Goal: Task Accomplishment & Management: Use online tool/utility

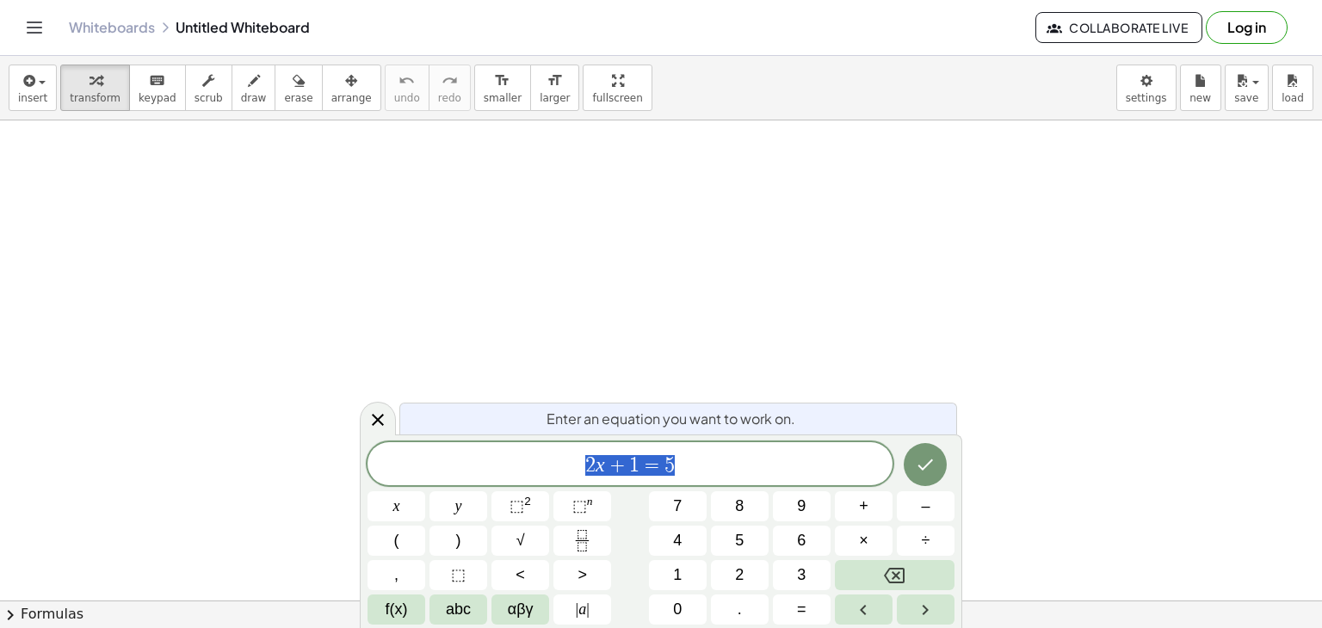
click at [378, 428] on icon at bounding box center [377, 420] width 21 height 21
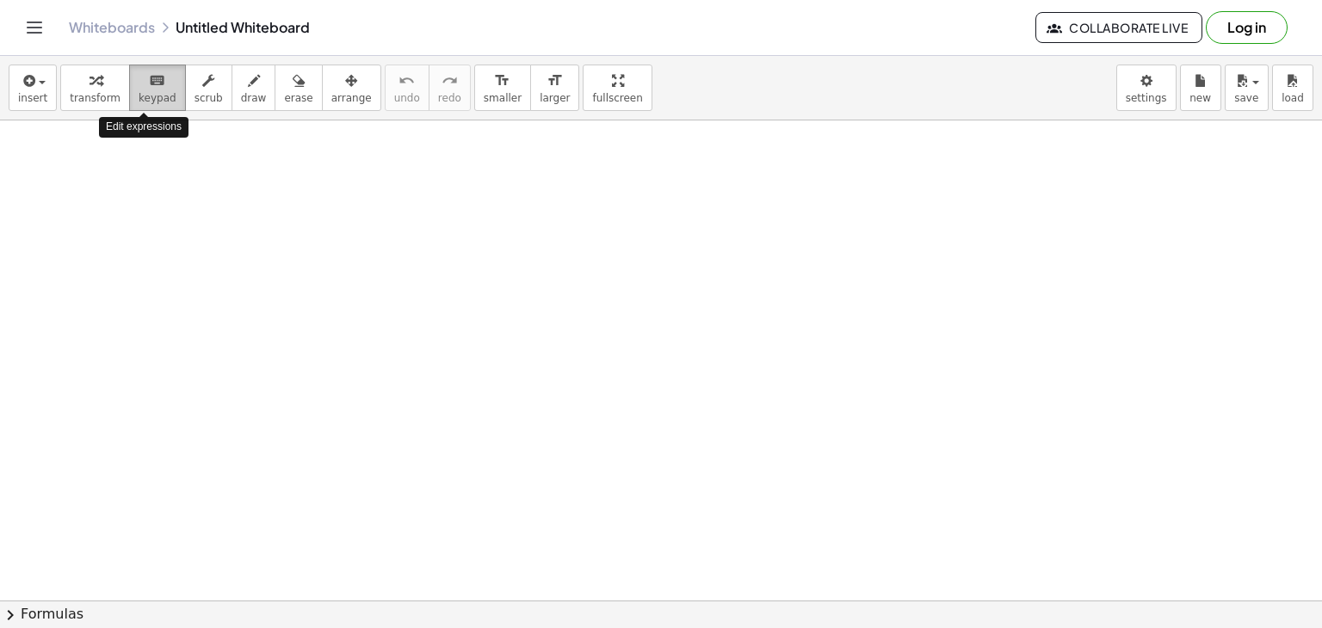
click at [156, 92] on span "keypad" at bounding box center [158, 98] width 38 height 12
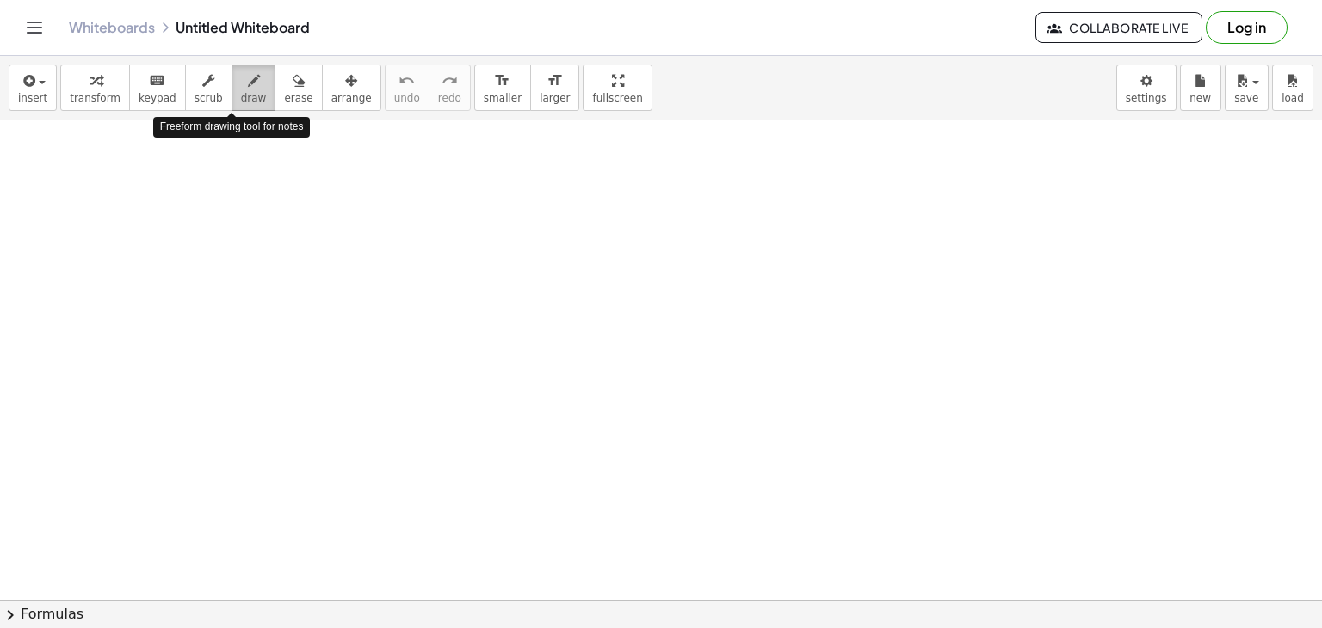
click at [241, 99] on span "draw" at bounding box center [254, 98] width 26 height 12
drag, startPoint x: 225, startPoint y: 99, endPoint x: 235, endPoint y: 96, distance: 10.1
click at [241, 96] on span "draw" at bounding box center [254, 98] width 26 height 12
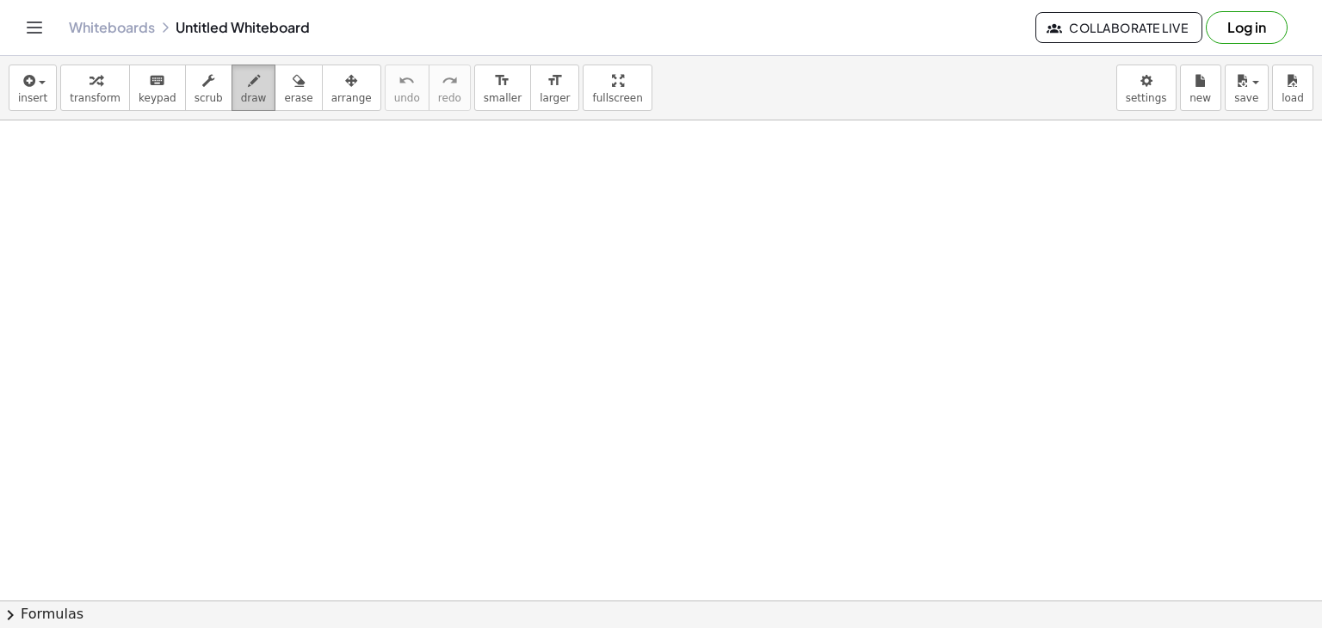
click at [241, 96] on span "draw" at bounding box center [254, 98] width 26 height 12
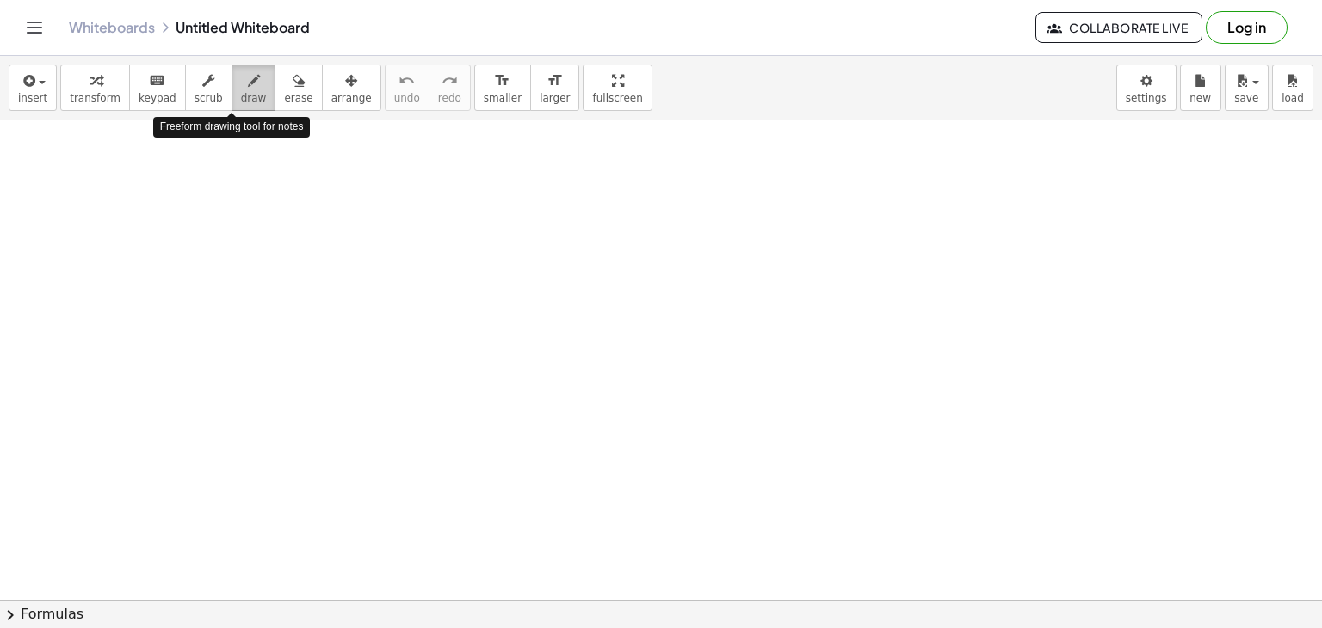
click at [241, 96] on span "draw" at bounding box center [254, 98] width 26 height 12
drag, startPoint x: 235, startPoint y: 96, endPoint x: 228, endPoint y: 288, distance: 192.8
click at [228, 288] on div "insert select one: Math Expression Function Text Youtube Video Graphing Geometr…" at bounding box center [661, 342] width 1322 height 572
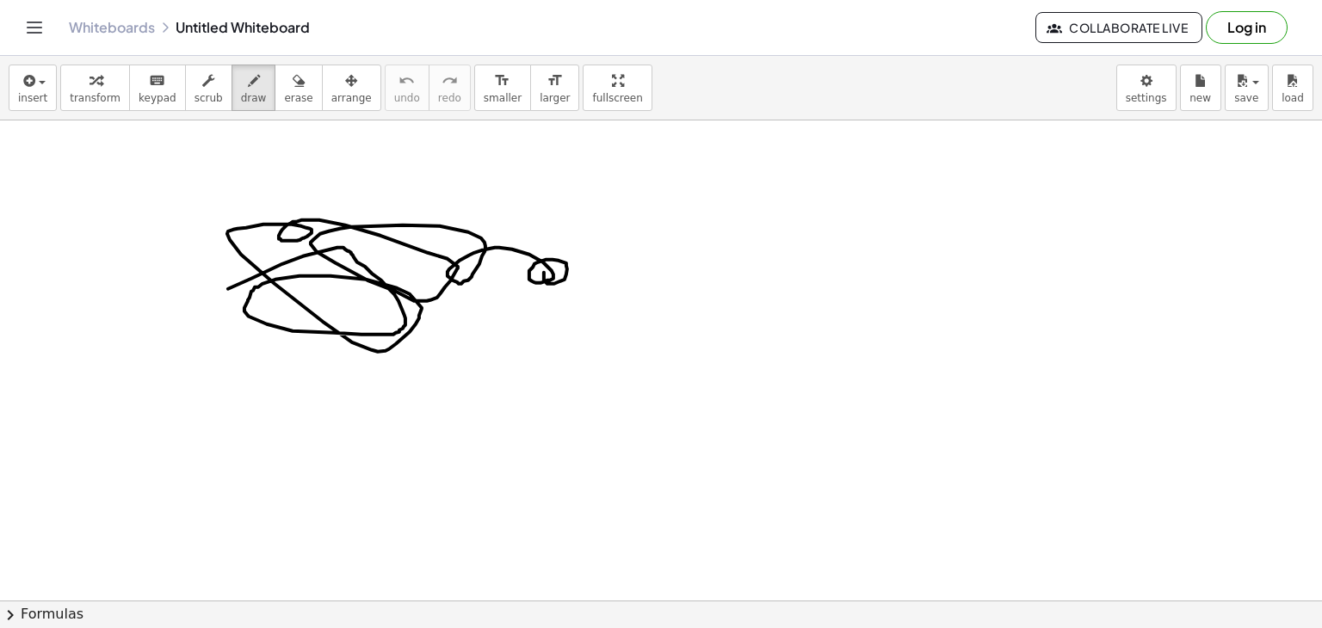
drag, startPoint x: 228, startPoint y: 288, endPoint x: 564, endPoint y: 259, distance: 337.7
click at [288, 96] on button "erase" at bounding box center [297, 88] width 47 height 46
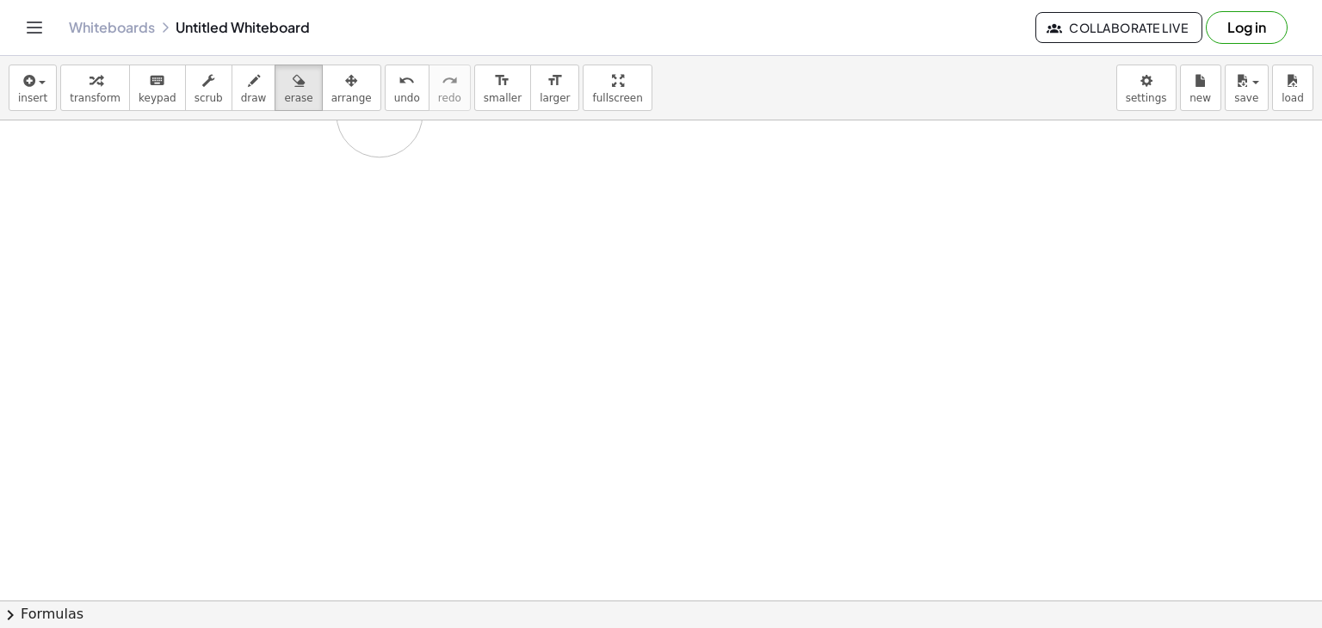
drag, startPoint x: 344, startPoint y: 225, endPoint x: 349, endPoint y: 149, distance: 75.9
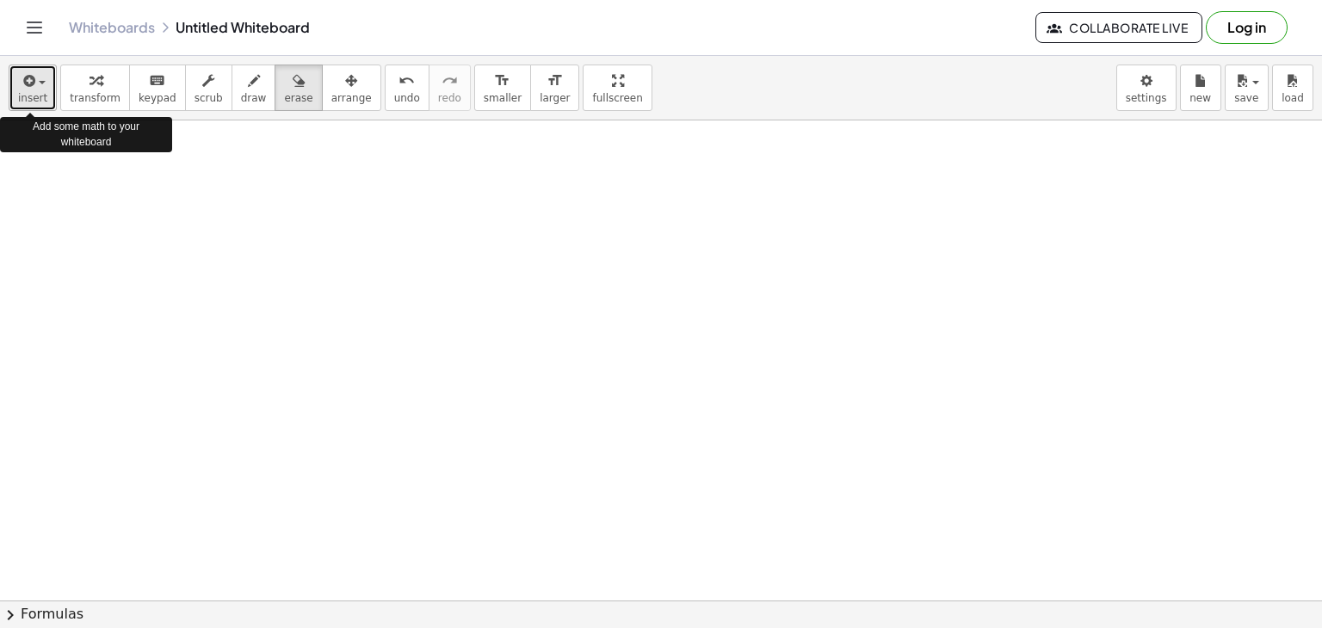
click at [19, 95] on span "insert" at bounding box center [32, 98] width 29 height 12
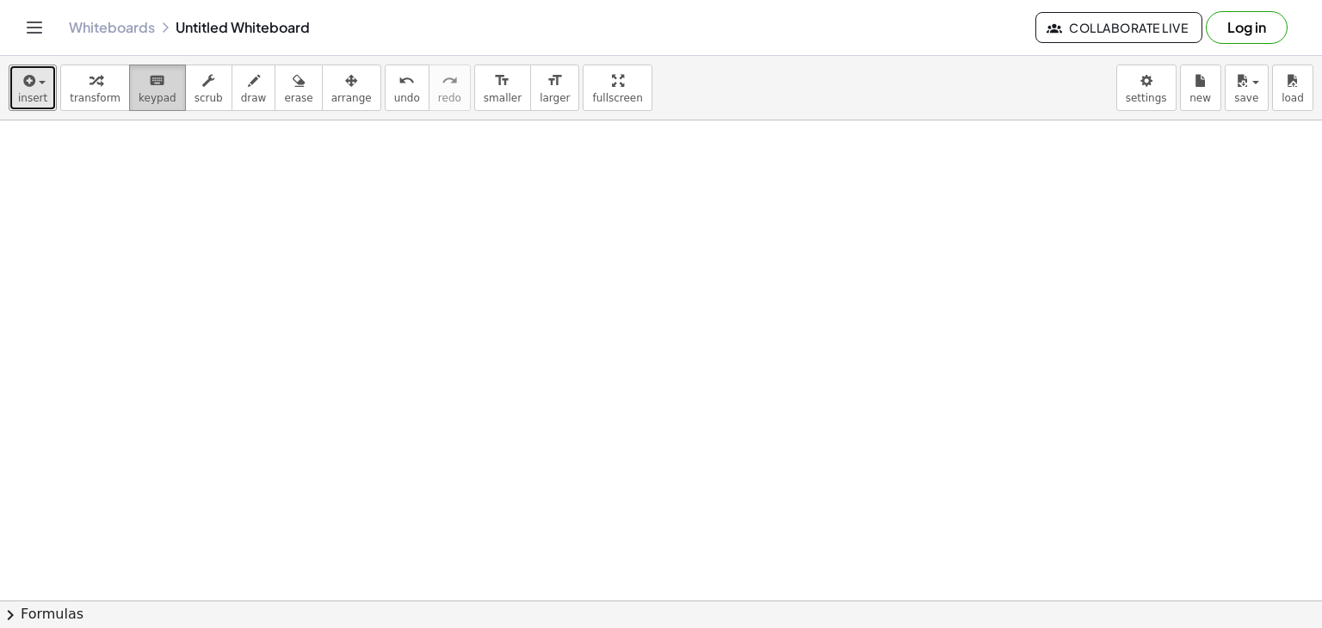
click at [149, 83] on icon "keyboard" at bounding box center [157, 81] width 16 height 21
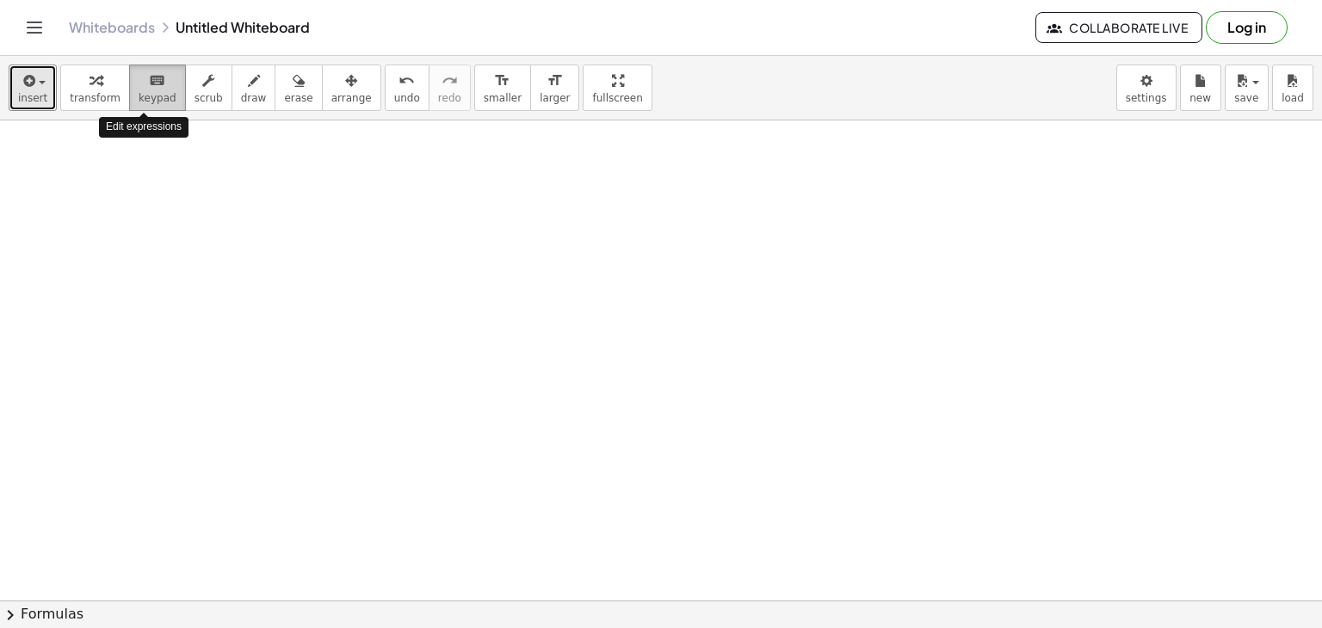
click at [149, 87] on icon "keyboard" at bounding box center [157, 81] width 16 height 21
click at [144, 89] on button "keyboard keypad" at bounding box center [157, 88] width 57 height 46
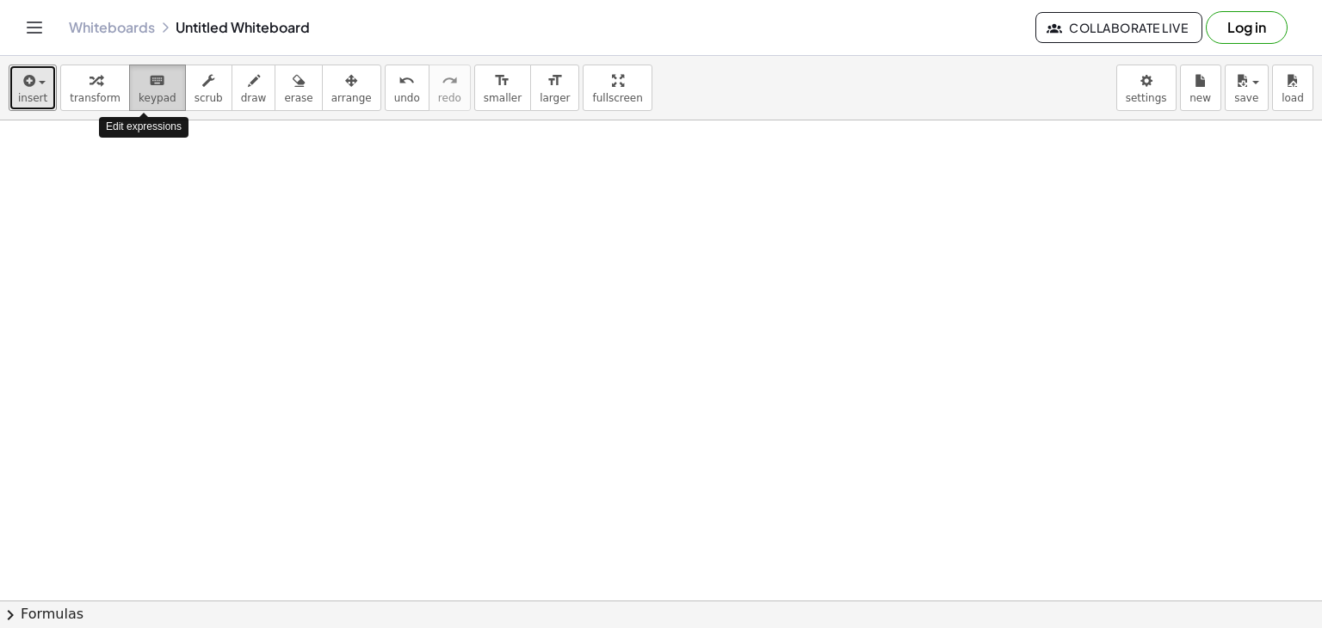
click at [144, 89] on button "keyboard keypad" at bounding box center [157, 88] width 57 height 46
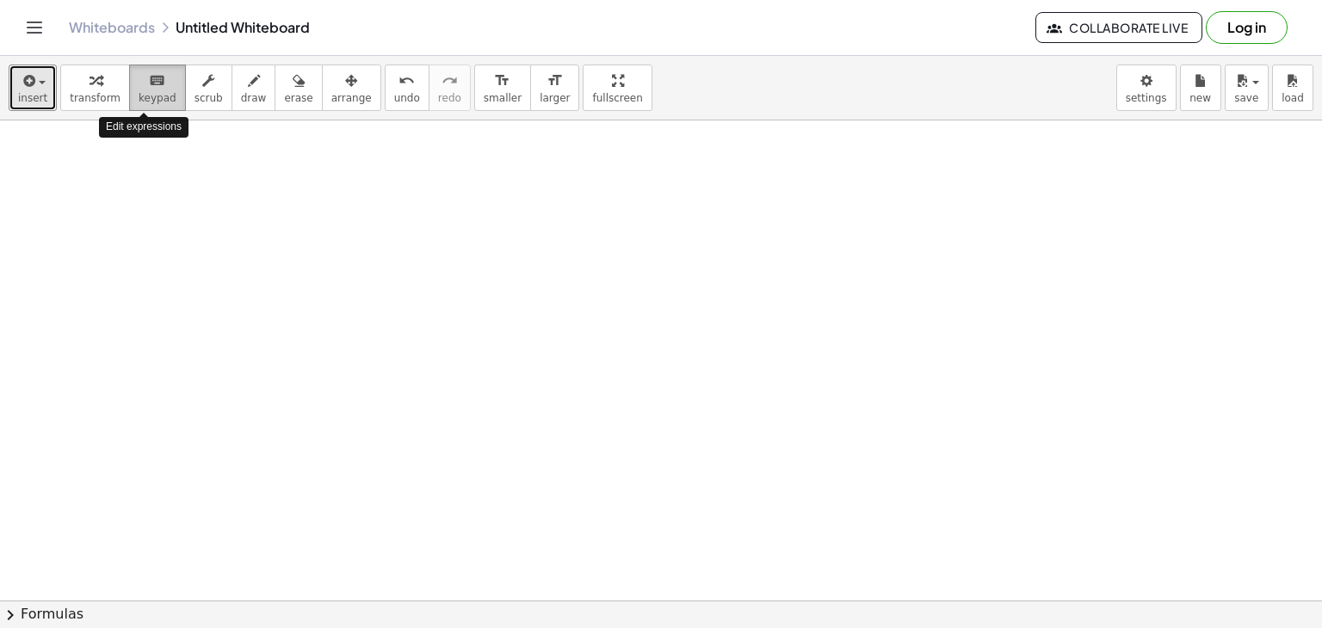
click at [144, 89] on button "keyboard keypad" at bounding box center [157, 88] width 57 height 46
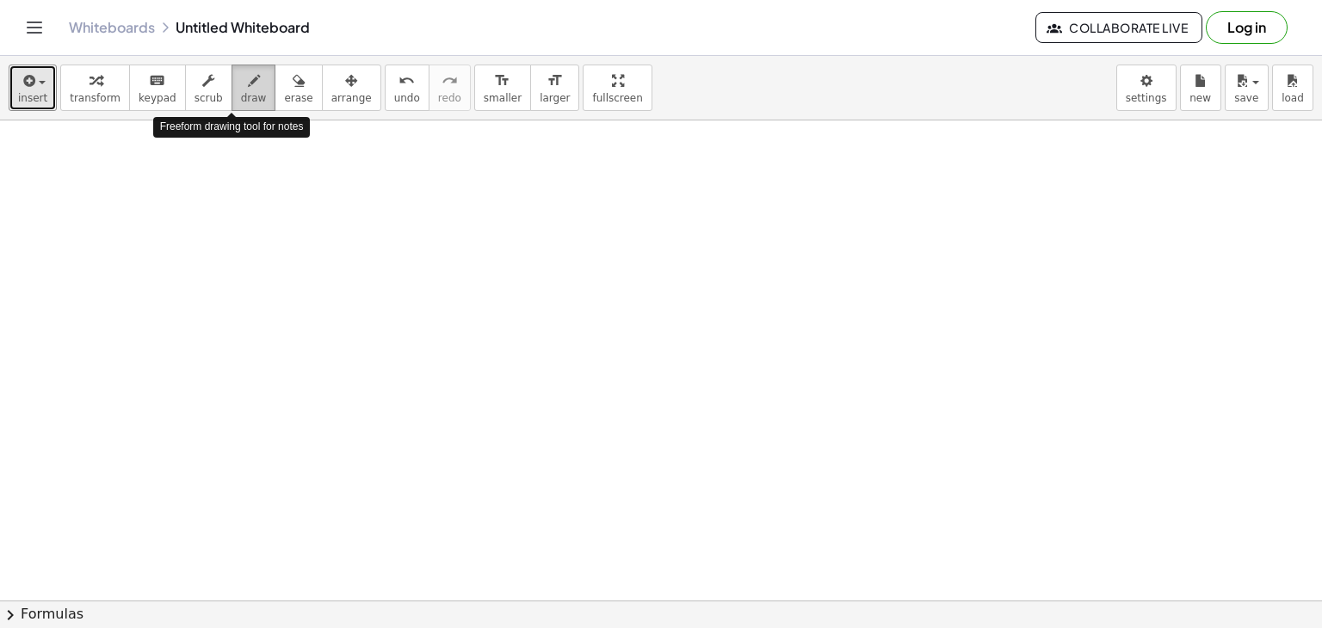
click at [248, 83] on icon "button" at bounding box center [254, 81] width 12 height 21
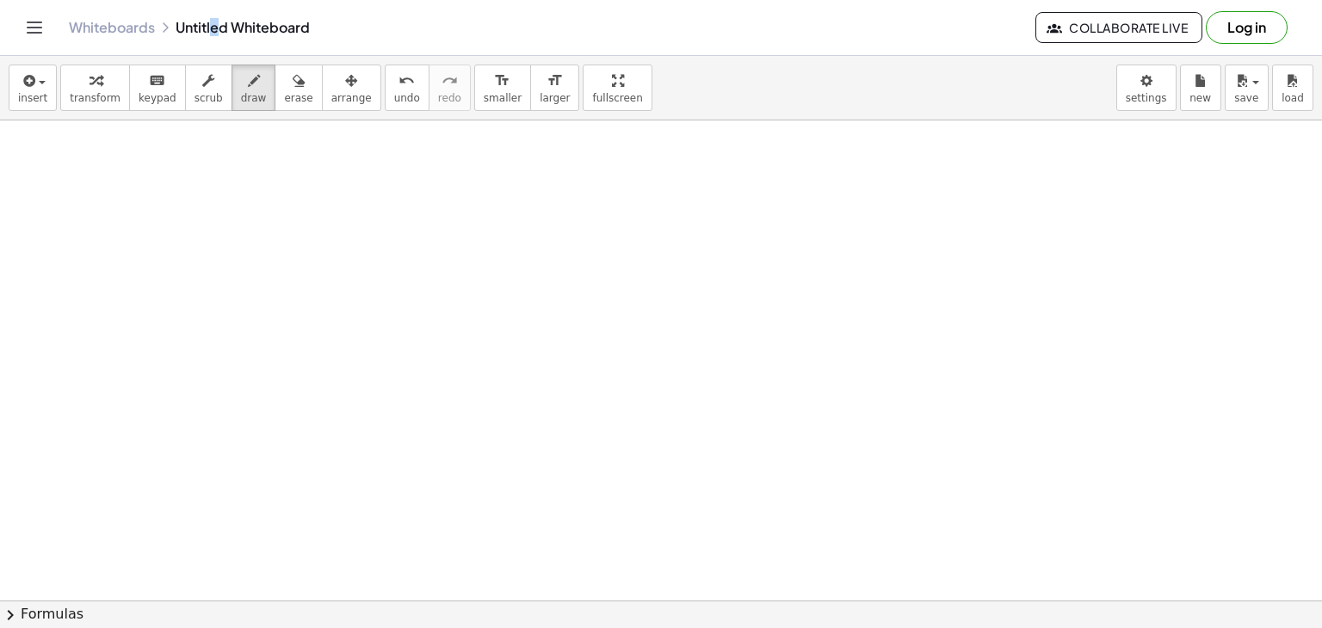
click at [214, 35] on div "Whiteboards Untitled Whiteboard" at bounding box center [552, 27] width 966 height 17
click at [212, 31] on div "Whiteboards Untitled Whiteboard" at bounding box center [552, 27] width 966 height 17
drag, startPoint x: 212, startPoint y: 31, endPoint x: 268, endPoint y: 34, distance: 56.9
click at [268, 34] on div "Whiteboards Untitled Whiteboard" at bounding box center [552, 27] width 966 height 17
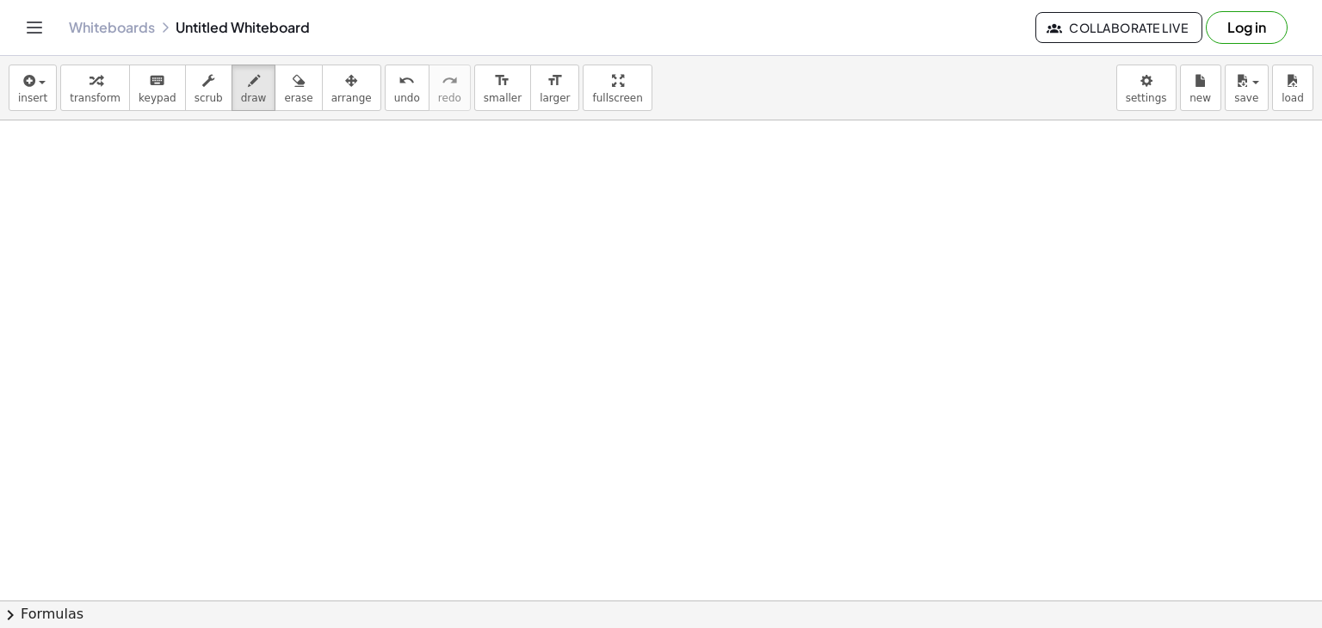
click at [164, 22] on div "Whiteboards Untitled Whiteboard" at bounding box center [552, 27] width 966 height 17
click at [164, 22] on icon at bounding box center [165, 28] width 14 height 14
click at [25, 27] on icon "Toggle navigation" at bounding box center [34, 27] width 21 height 21
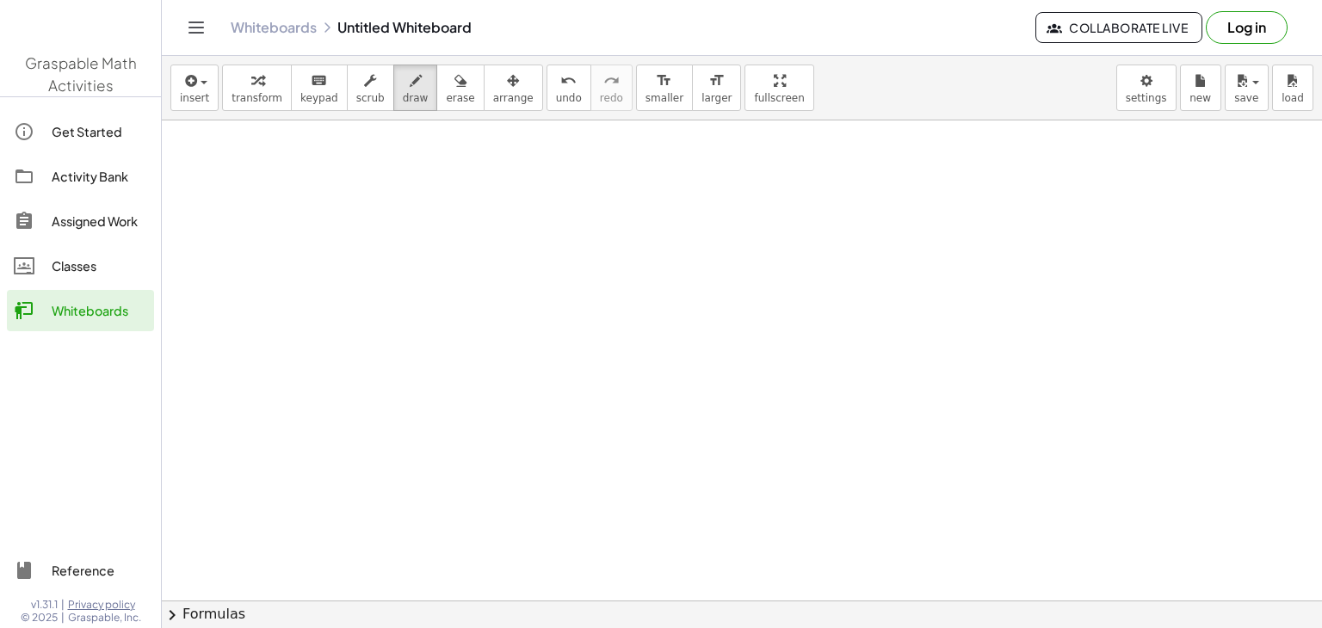
click at [25, 27] on div at bounding box center [80, 27] width 161 height 73
click at [120, 272] on div "Classes" at bounding box center [100, 266] width 96 height 21
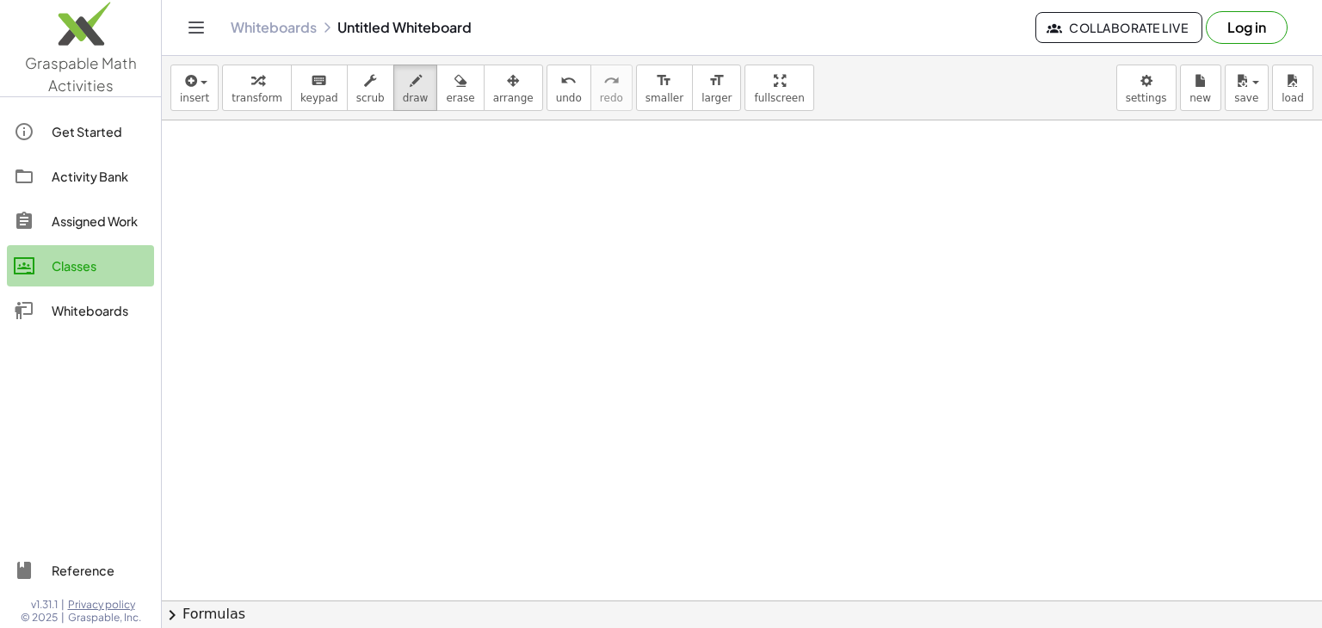
click at [121, 261] on div "Classes" at bounding box center [100, 266] width 96 height 21
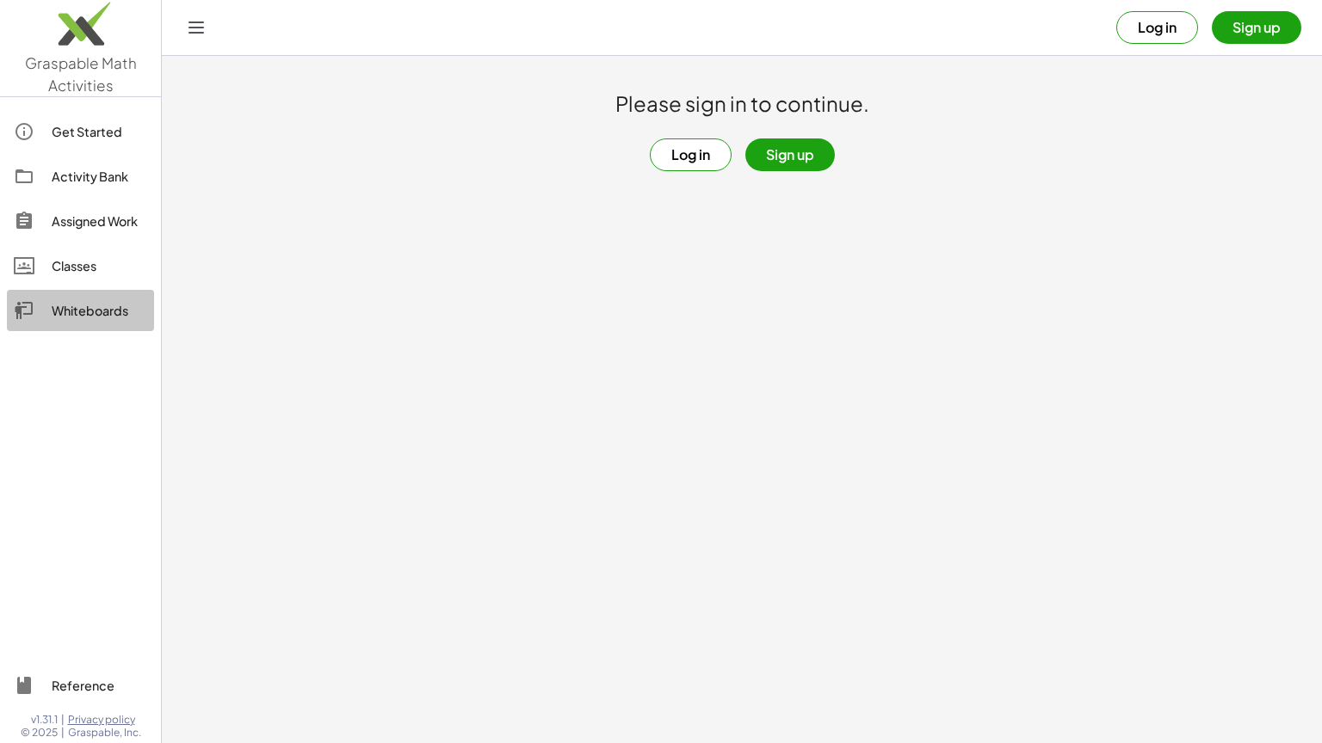
click at [81, 297] on link "Whiteboards" at bounding box center [80, 310] width 147 height 41
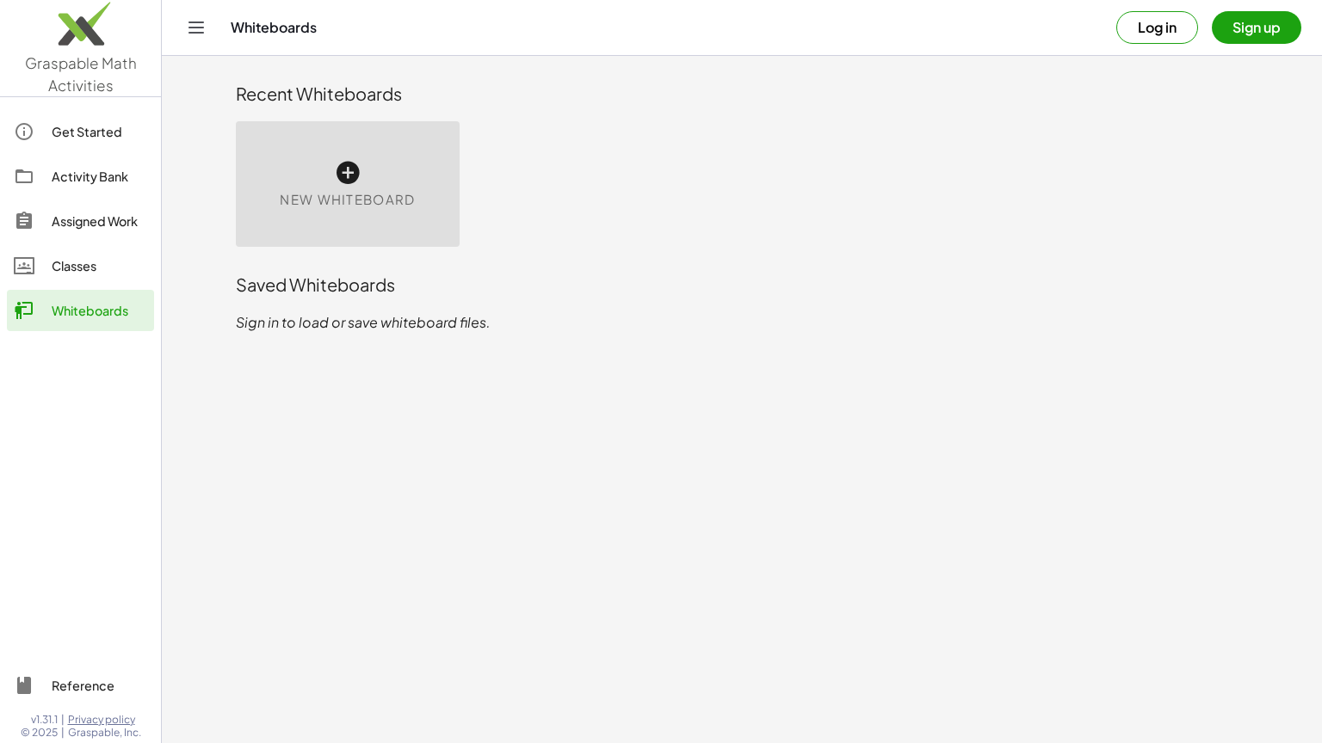
click at [371, 188] on div "New Whiteboard" at bounding box center [348, 184] width 224 height 126
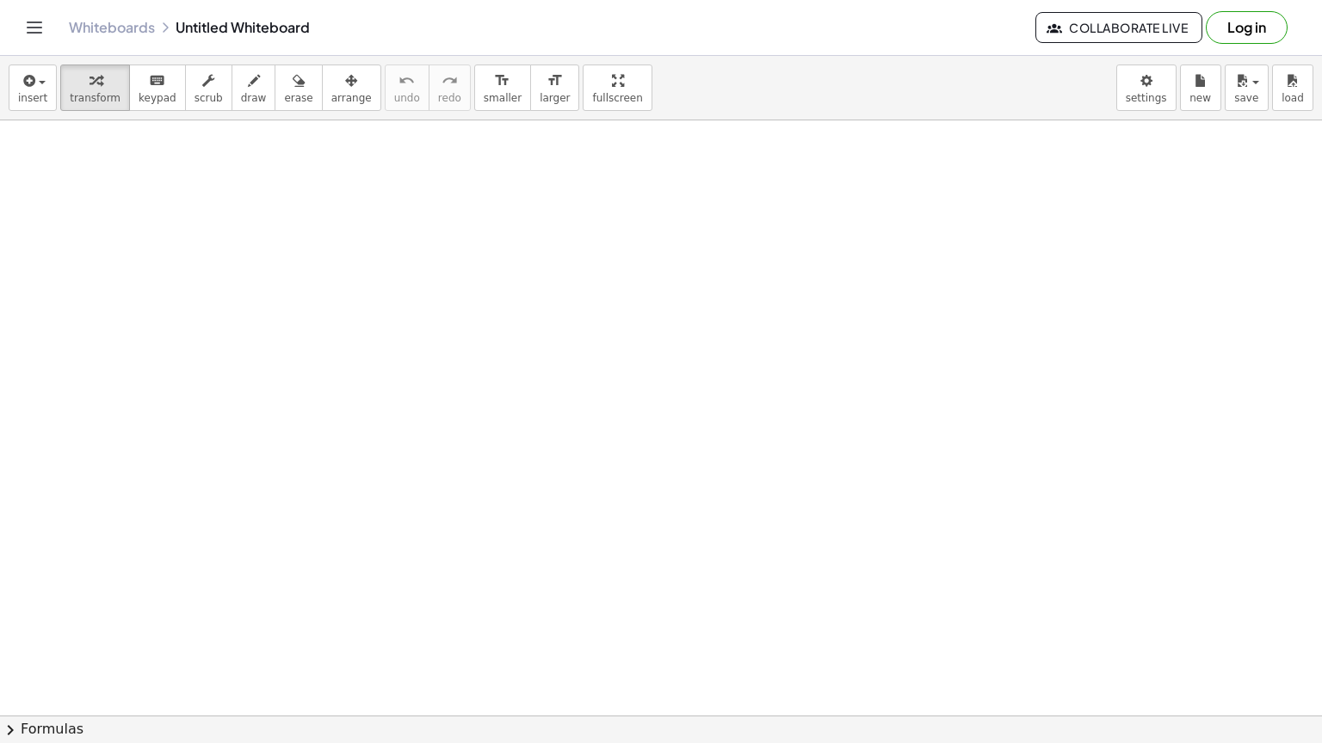
click at [371, 188] on div at bounding box center [661, 716] width 1322 height 1192
click at [66, 28] on div "Whiteboards Untitled Whiteboard Collaborate Live Log in" at bounding box center [661, 27] width 1280 height 55
click at [34, 627] on button "chevron_right Formulas" at bounding box center [661, 730] width 1322 height 28
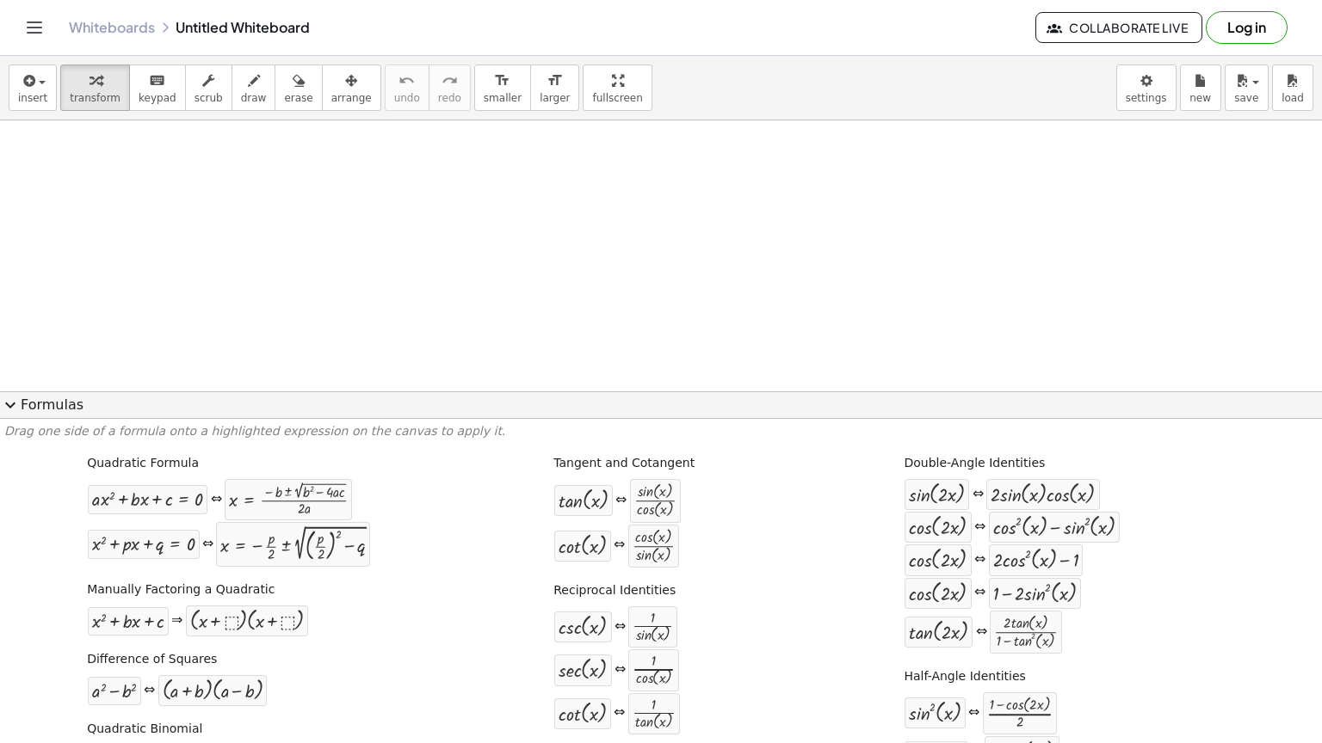
click at [34, 627] on div "Quadratic Formula + · a · x 2 + · b · x + c = 0 ⇔ x = · ( − b ± 2 √ ( + b 2 − ·…" at bounding box center [660, 733] width 1313 height 568
click at [11, 402] on span "expand_more" at bounding box center [10, 405] width 21 height 21
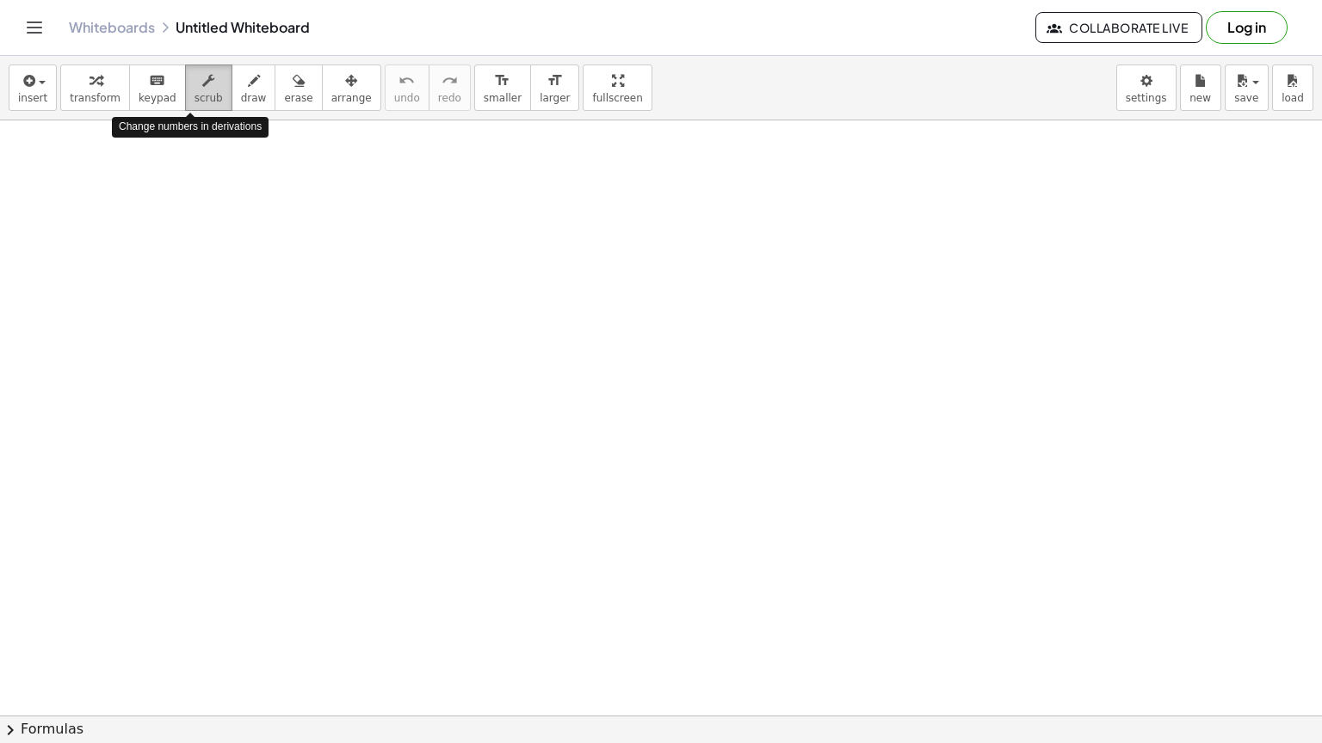
click at [194, 86] on div "button" at bounding box center [208, 80] width 28 height 21
click at [156, 73] on div "keyboard" at bounding box center [158, 80] width 38 height 21
click at [154, 77] on div "keyboard" at bounding box center [158, 80] width 38 height 21
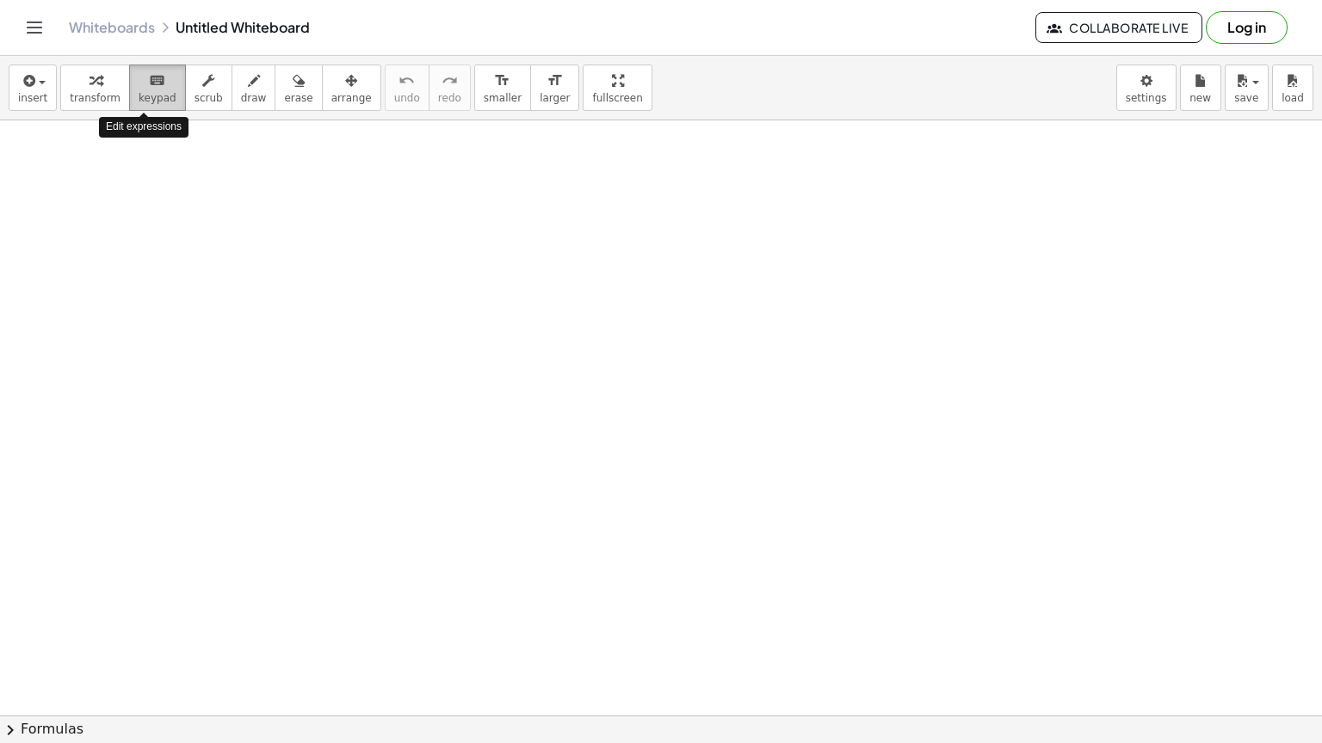
click at [154, 77] on div "keyboard" at bounding box center [158, 80] width 38 height 21
click at [139, 100] on span "keypad" at bounding box center [158, 98] width 38 height 12
click at [551, 67] on div "insert select one: Math Expression Function Text Youtube Video Graphing Geometr…" at bounding box center [661, 399] width 1322 height 687
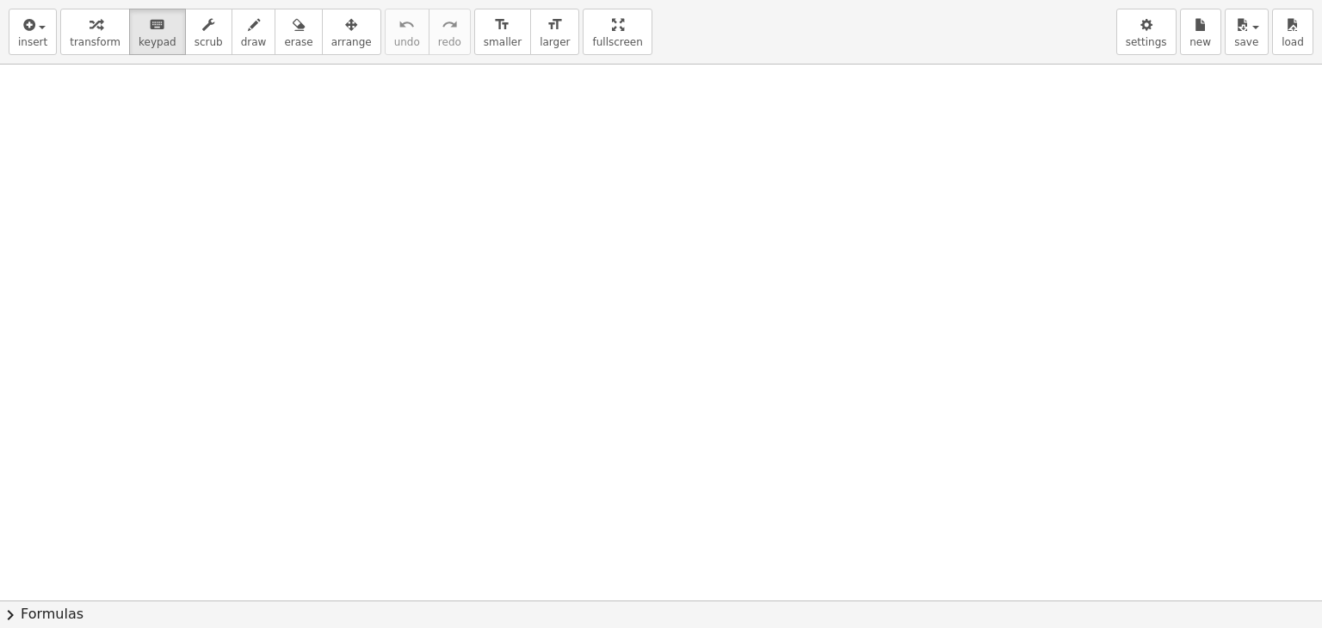
drag, startPoint x: 550, startPoint y: 24, endPoint x: 550, endPoint y: -51, distance: 74.9
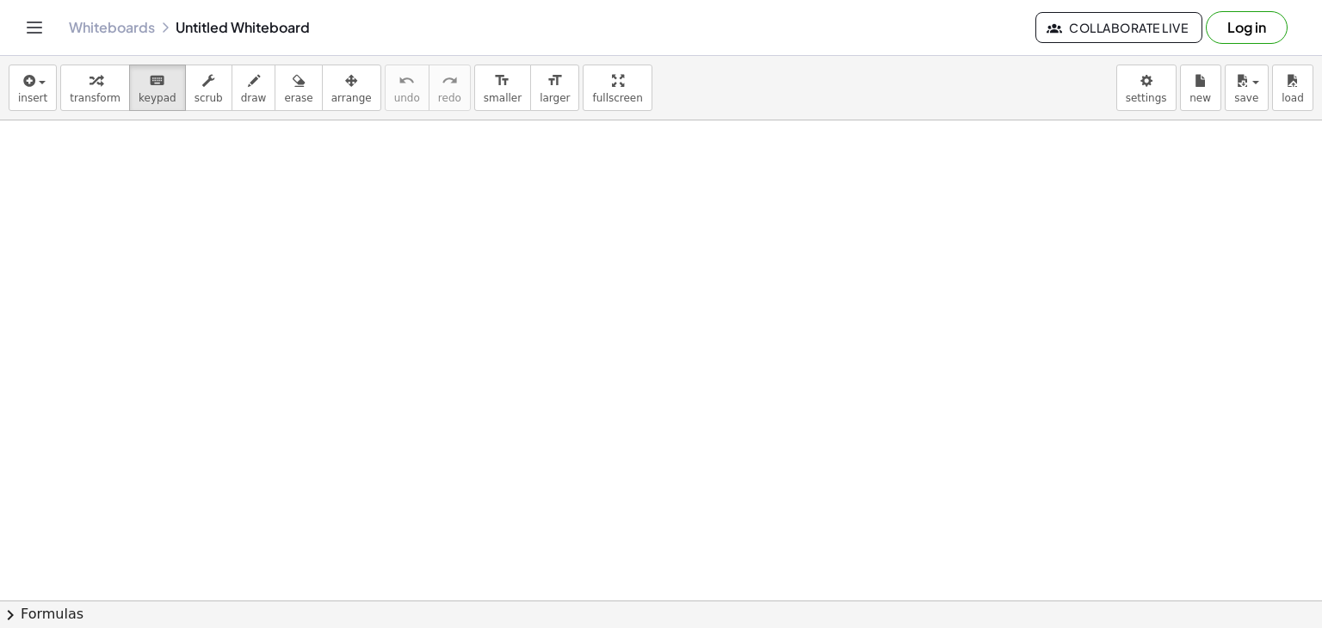
click at [550, 0] on html "Graspable Math Activities Get Started Activity Bank Assigned Work Classes White…" at bounding box center [661, 314] width 1322 height 628
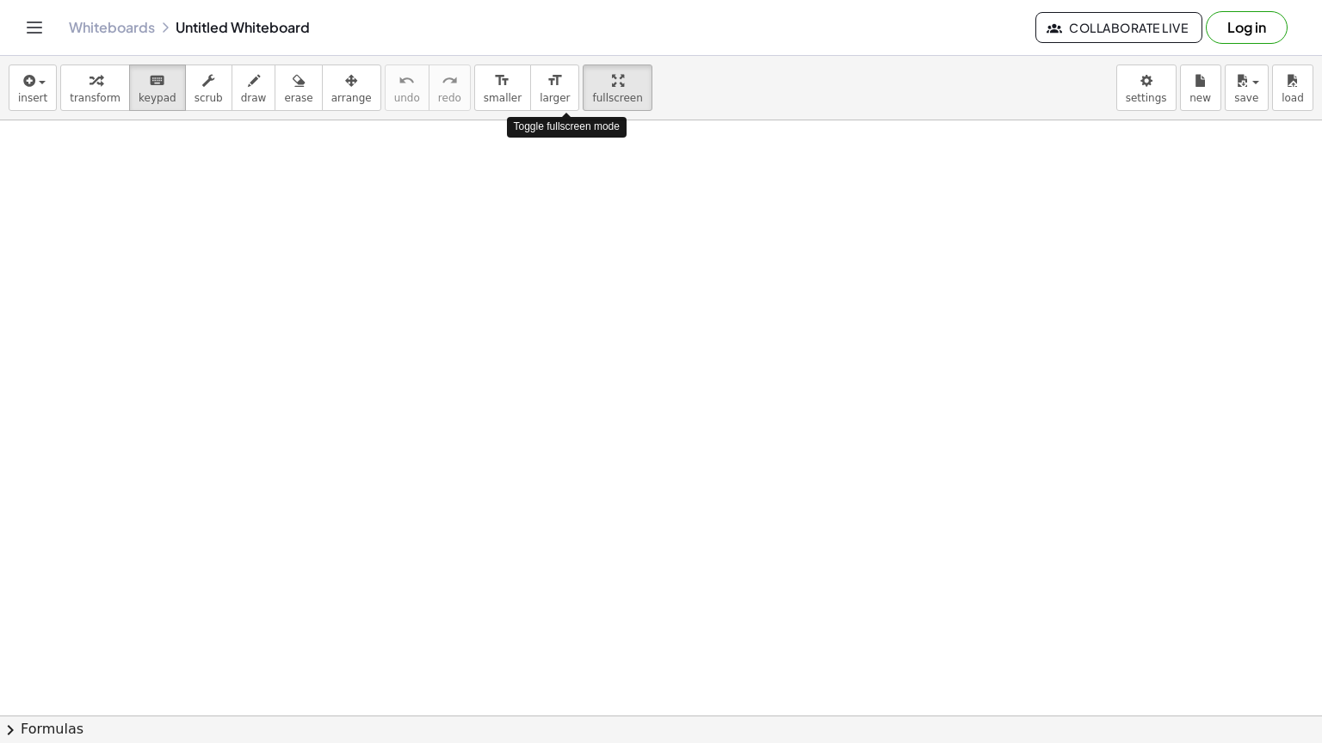
drag, startPoint x: 575, startPoint y: 83, endPoint x: 575, endPoint y: 158, distance: 74.9
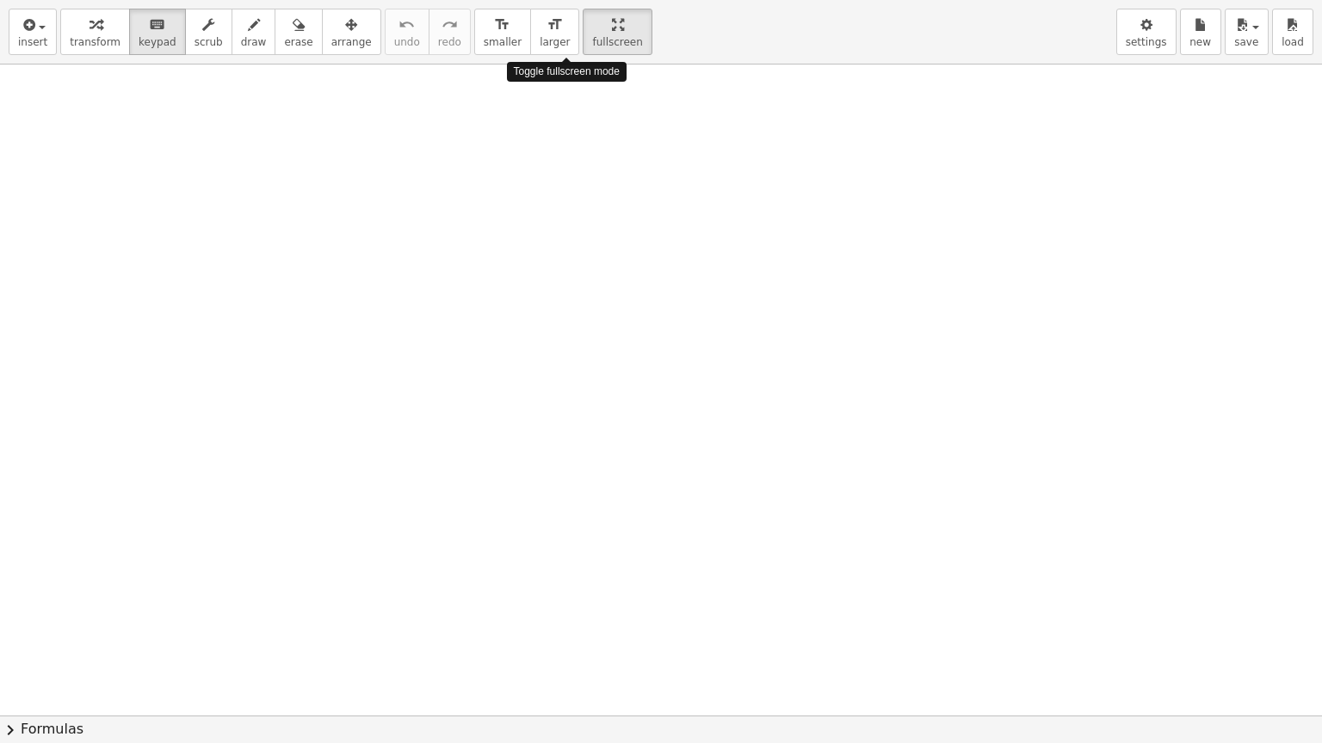
click at [575, 158] on div "insert select one: Math Expression Function Text Youtube Video Graphing Geometr…" at bounding box center [661, 371] width 1322 height 743
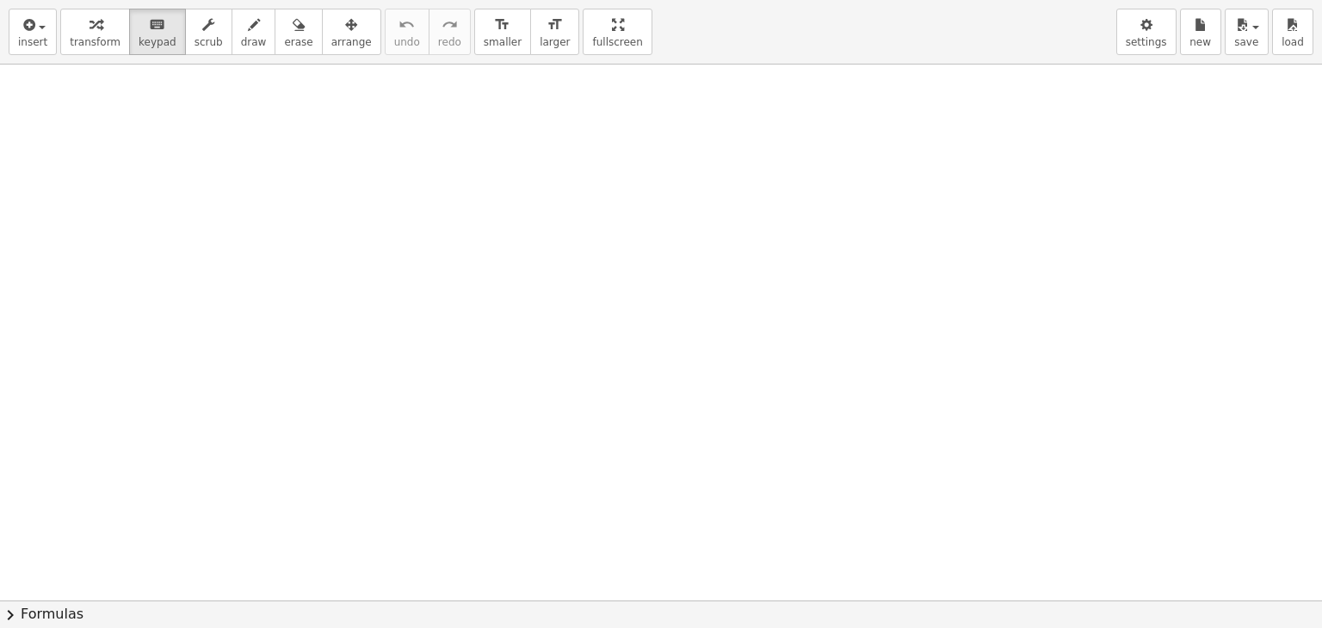
drag, startPoint x: 545, startPoint y: 27, endPoint x: 545, endPoint y: -48, distance: 74.9
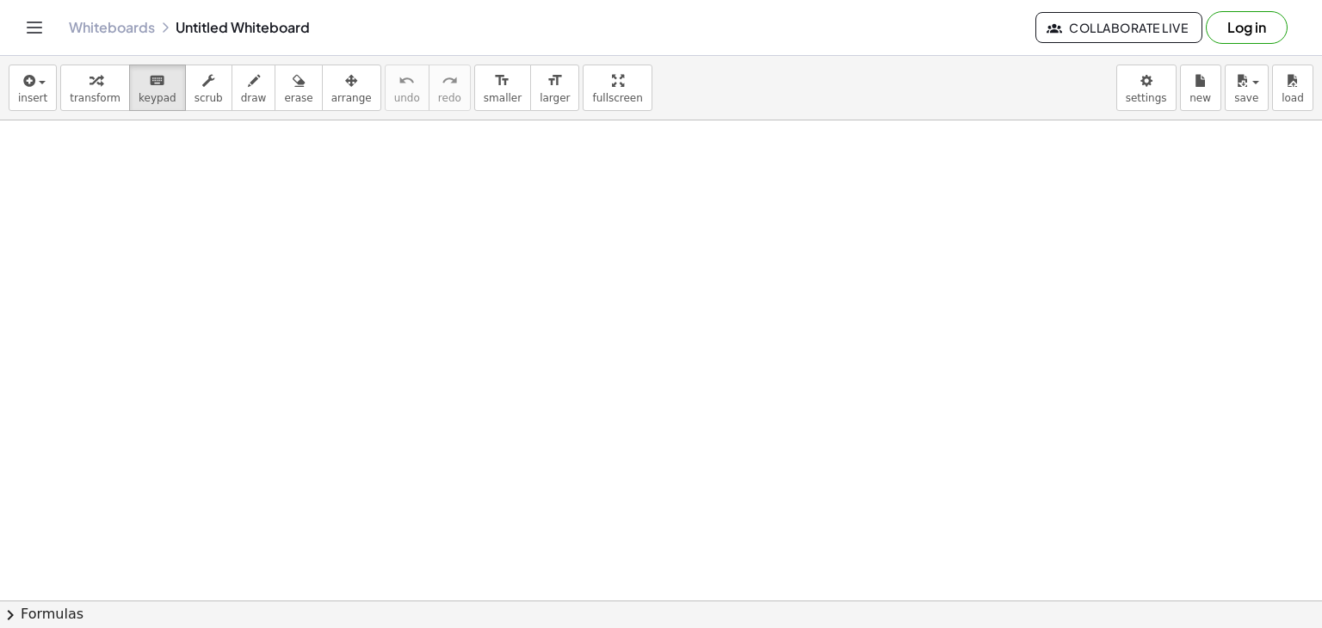
click at [545, 0] on html "Graspable Math Activities Get Started Activity Bank Assigned Work Classes White…" at bounding box center [661, 314] width 1322 height 628
drag, startPoint x: 1151, startPoint y: 111, endPoint x: 1152, endPoint y: 101, distance: 10.4
click at [1152, 101] on div "insert select one: Math Expression Function Text Youtube Video Graphing Geometr…" at bounding box center [661, 88] width 1322 height 65
click at [1152, 101] on body "Graspable Math Activities Get Started Activity Bank Assigned Work Classes White…" at bounding box center [661, 314] width 1322 height 628
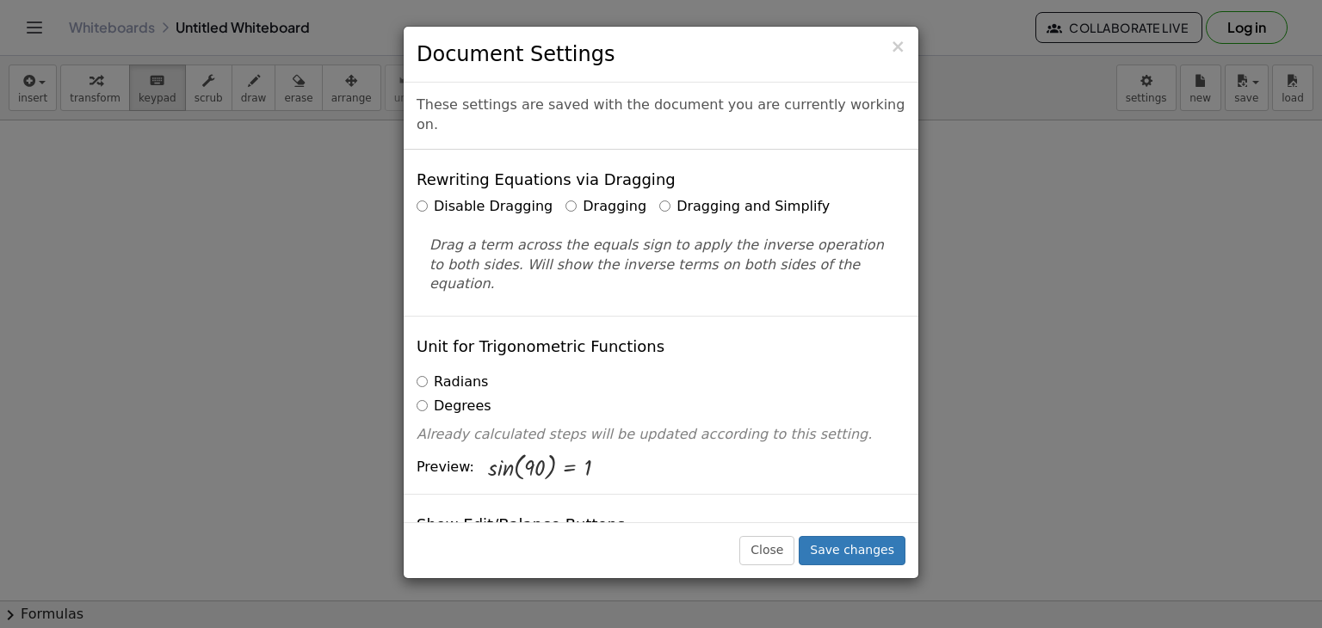
click at [1058, 238] on div "× Document Settings These settings are saved with the document you are currentl…" at bounding box center [661, 314] width 1322 height 628
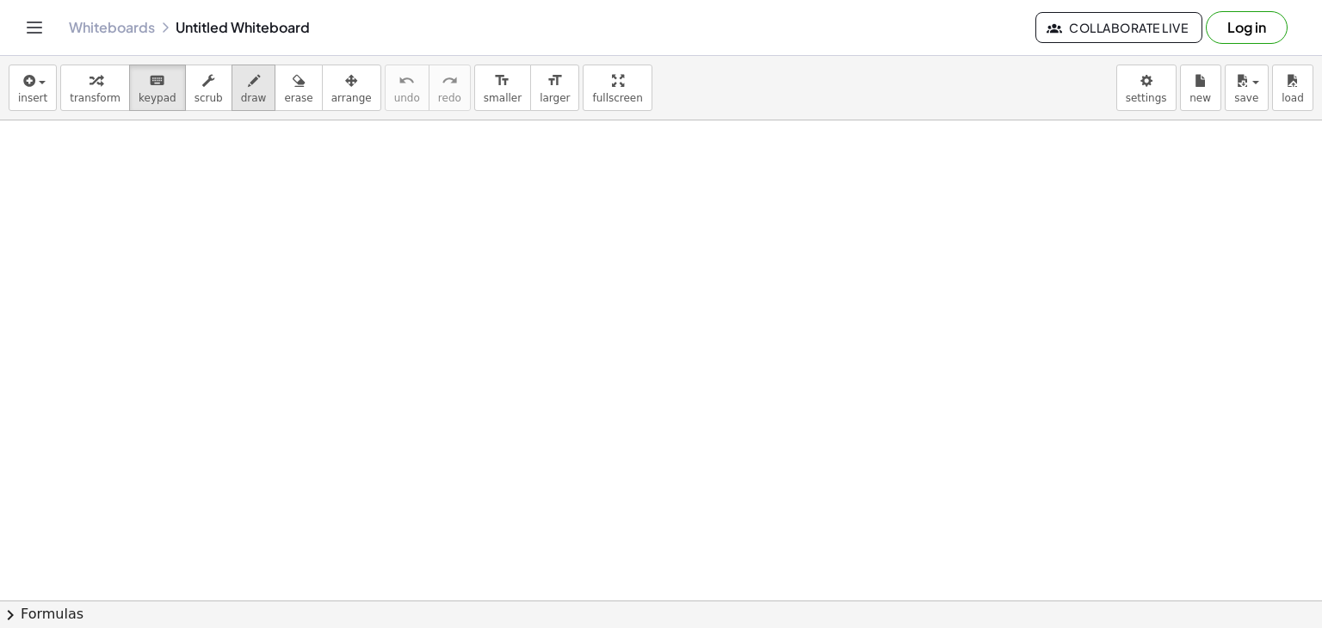
click at [248, 87] on icon "button" at bounding box center [254, 81] width 12 height 21
drag, startPoint x: 121, startPoint y: 176, endPoint x: 95, endPoint y: 217, distance: 48.4
drag, startPoint x: 155, startPoint y: 183, endPoint x: 157, endPoint y: 202, distance: 19.1
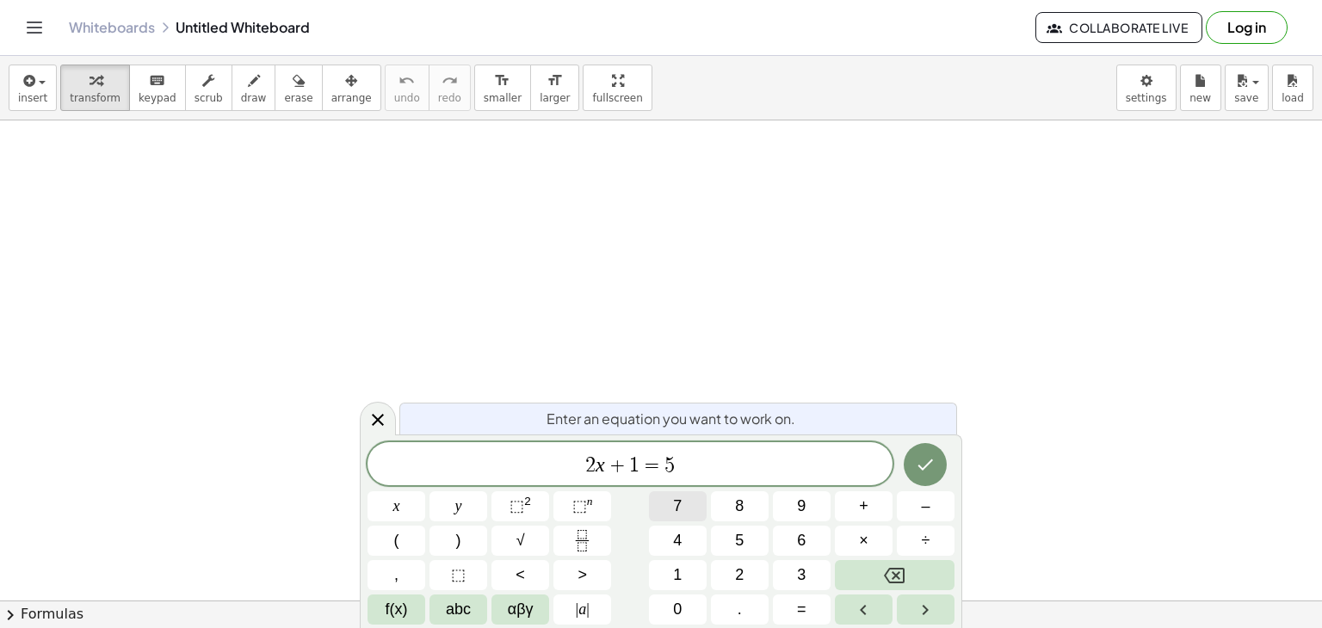
drag, startPoint x: 637, startPoint y: 496, endPoint x: 705, endPoint y: 512, distance: 69.7
click at [705, 512] on div "2 x + 1 = 5 x y ⬚ 2 ⬚ n 7 8 9 + – ( ) √ 4 5 6 × ÷ , ⬚ < > 1 2 3 f(x) abc αβγ | …" at bounding box center [660, 533] width 587 height 182
click at [934, 466] on icon "Done" at bounding box center [925, 464] width 21 height 21
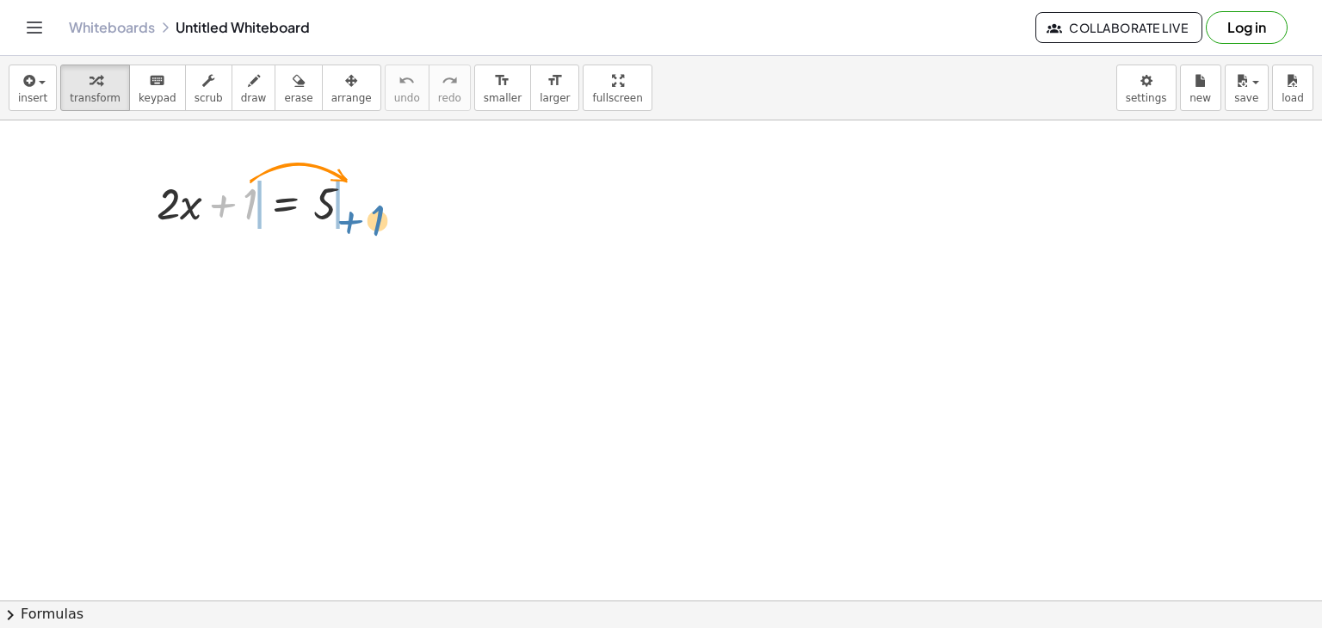
drag, startPoint x: 248, startPoint y: 200, endPoint x: 374, endPoint y: 216, distance: 127.4
click at [374, 216] on div at bounding box center [261, 202] width 227 height 59
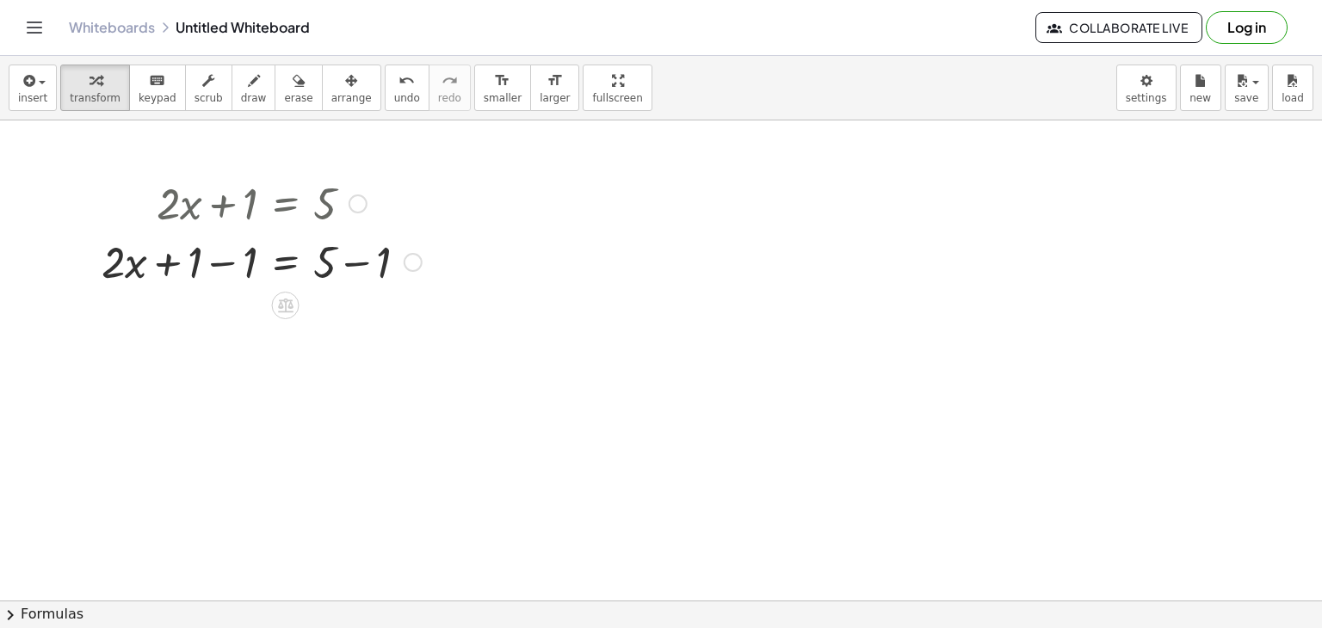
drag, startPoint x: 237, startPoint y: 205, endPoint x: 250, endPoint y: 202, distance: 12.3
click at [250, 202] on div at bounding box center [261, 202] width 337 height 59
drag, startPoint x: 250, startPoint y: 202, endPoint x: 376, endPoint y: 225, distance: 128.4
click at [376, 225] on div at bounding box center [261, 202] width 337 height 59
drag, startPoint x: 382, startPoint y: 256, endPoint x: 307, endPoint y: 259, distance: 74.9
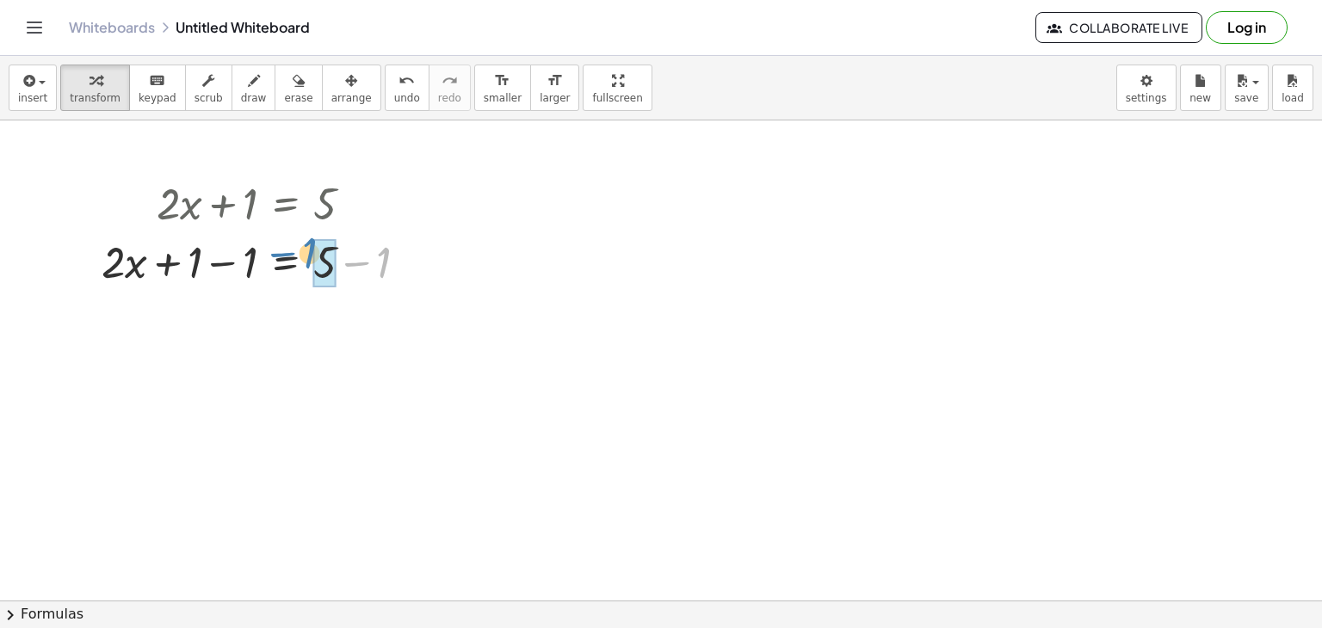
click at [307, 259] on div at bounding box center [261, 260] width 337 height 59
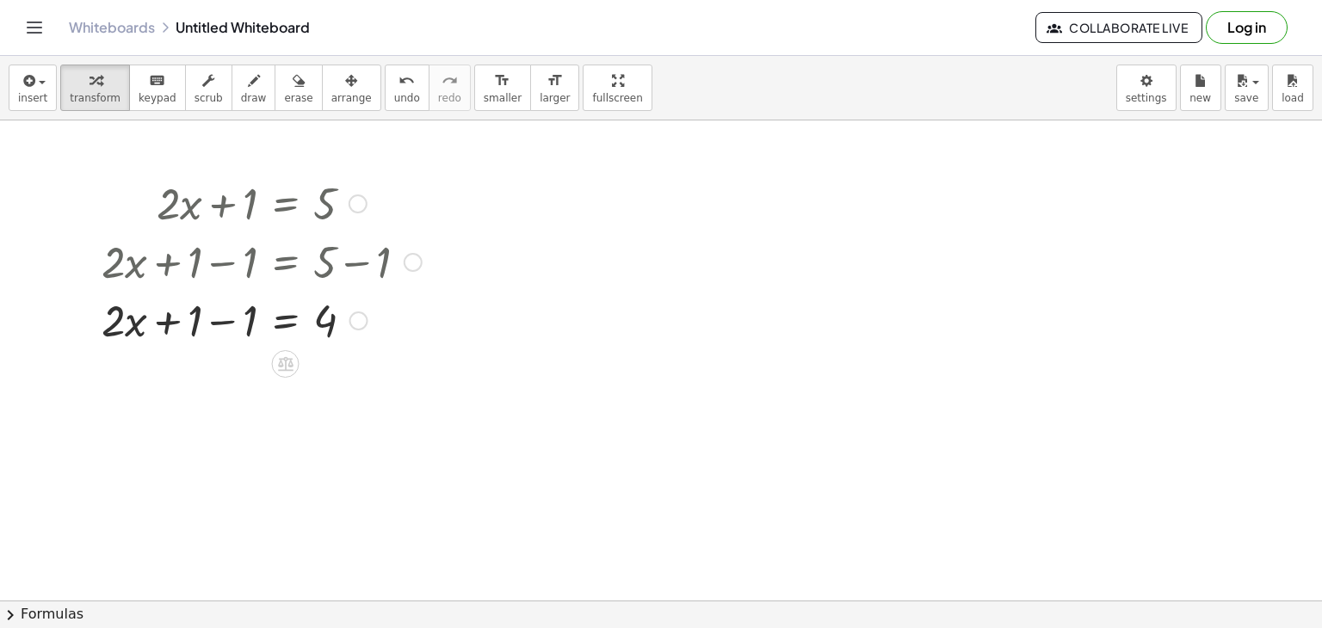
drag, startPoint x: 378, startPoint y: 261, endPoint x: 385, endPoint y: 276, distance: 16.9
click at [385, 276] on div at bounding box center [261, 260] width 337 height 59
drag, startPoint x: 385, startPoint y: 276, endPoint x: 284, endPoint y: 362, distance: 132.4
click at [286, 204] on div "+ · 2 · x + 1 = 5 + · 2 · x + 1 − 1 = + 5 − 1 + · 2 · x = + 1 − 1 4" at bounding box center [286, 204] width 0 height 0
click at [284, 362] on icon at bounding box center [285, 364] width 15 height 15
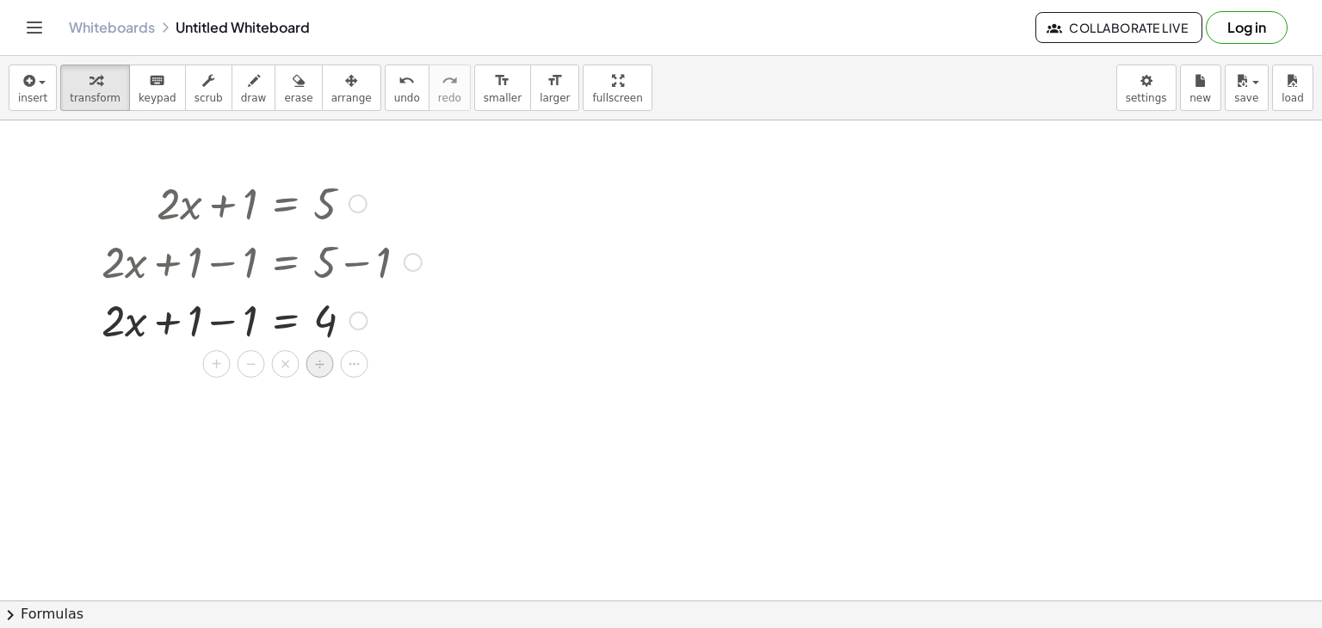
click at [321, 359] on span "÷" at bounding box center [319, 364] width 9 height 25
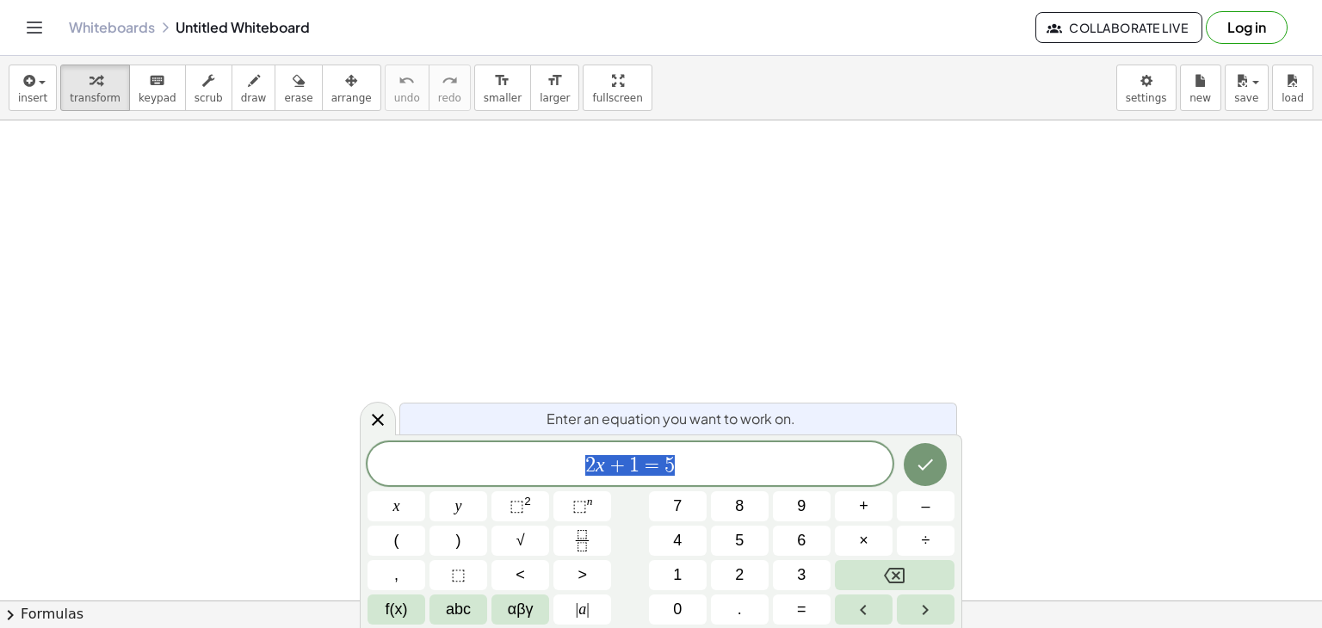
click at [701, 479] on div "2 x + 1 = 5" at bounding box center [629, 463] width 525 height 43
click at [446, 615] on span "abc" at bounding box center [458, 609] width 25 height 23
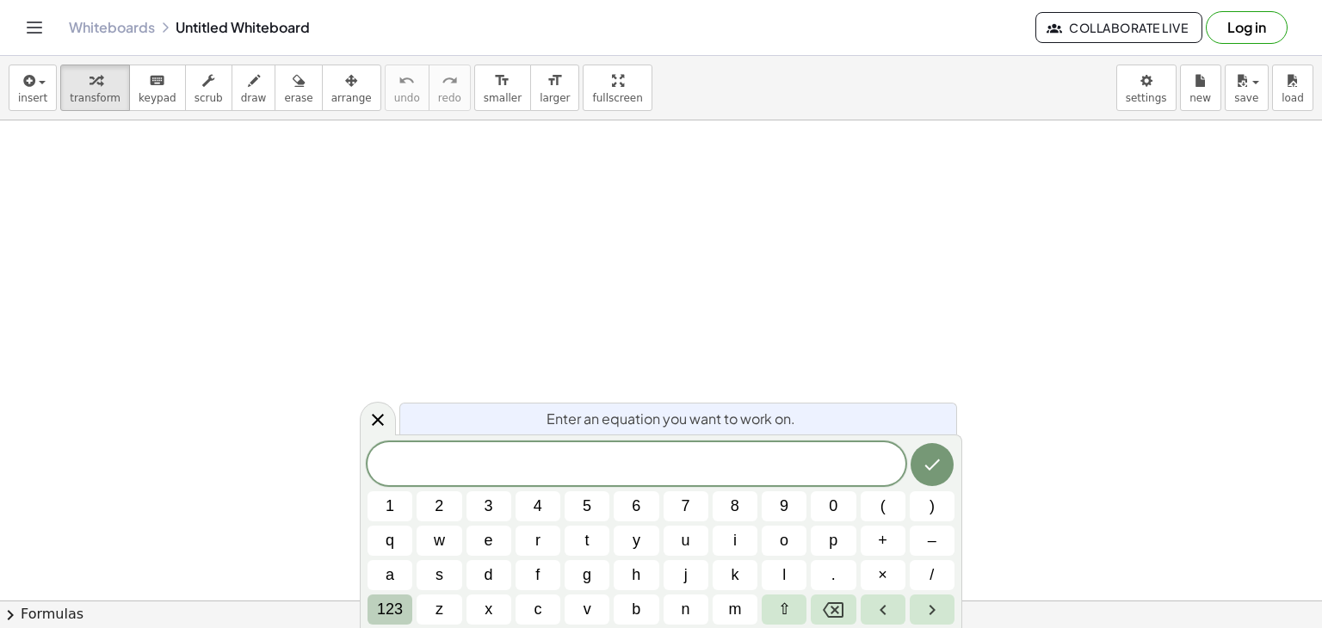
click at [404, 607] on button "123" at bounding box center [389, 610] width 45 height 30
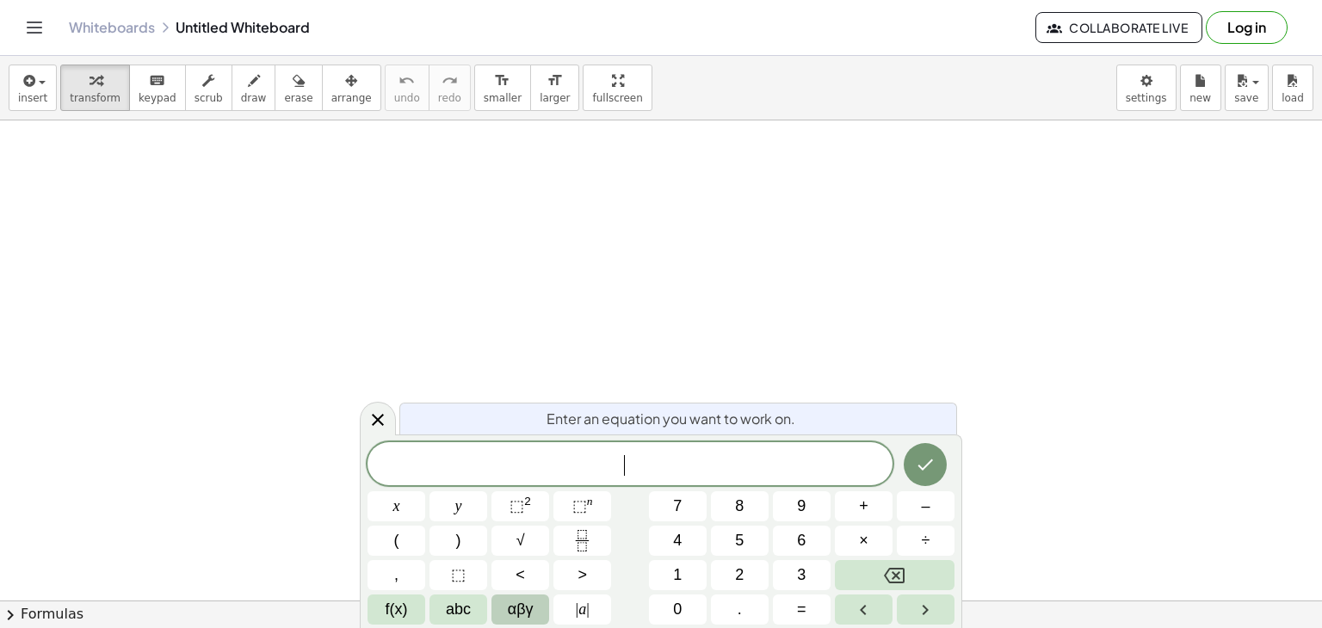
click at [527, 613] on span "αβγ" at bounding box center [521, 609] width 26 height 23
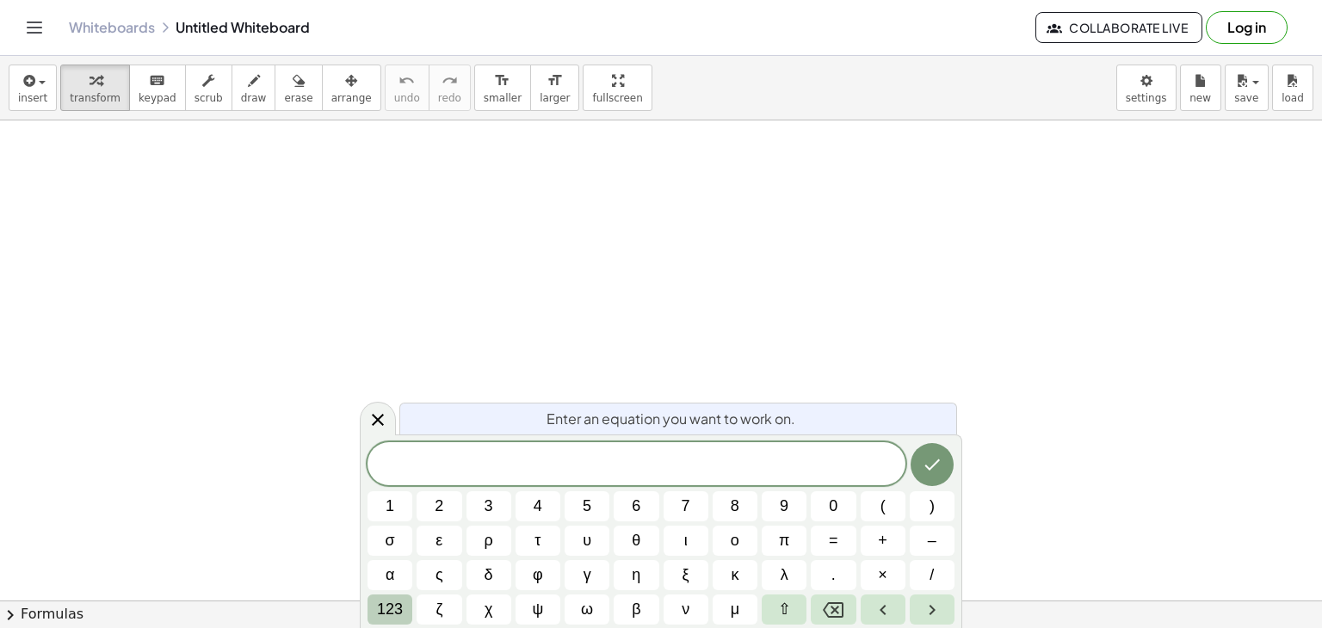
click at [378, 603] on span "123" at bounding box center [390, 609] width 26 height 23
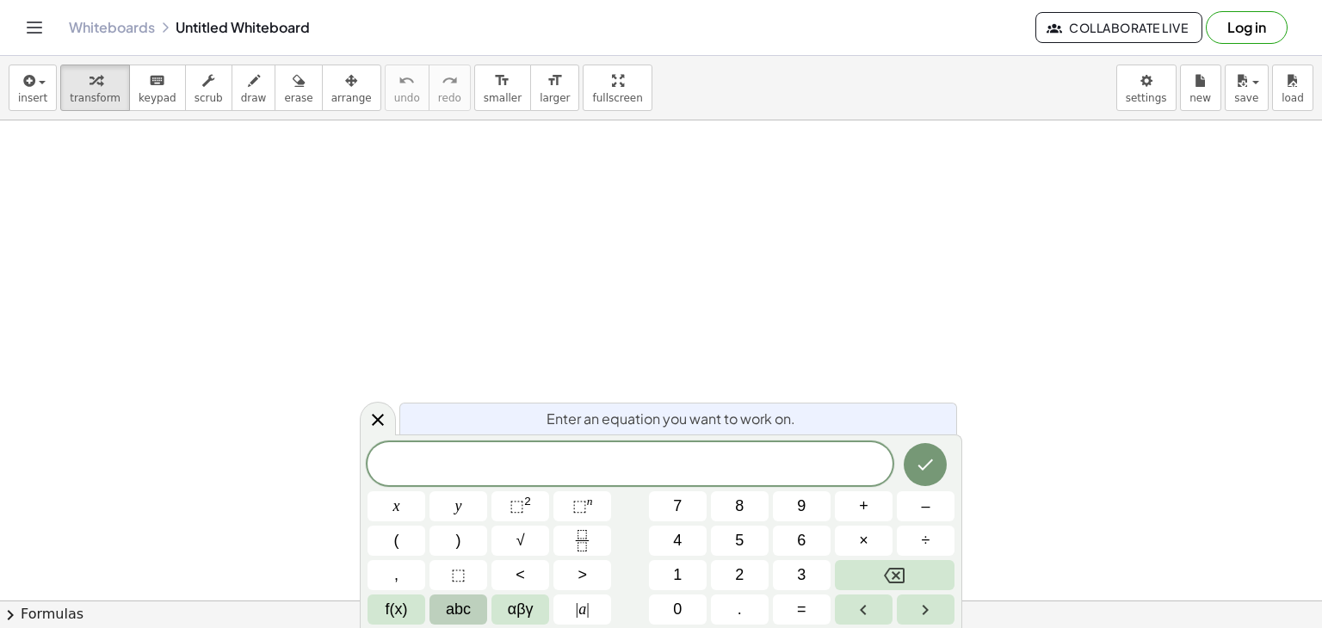
click at [442, 607] on button "abc" at bounding box center [458, 610] width 58 height 30
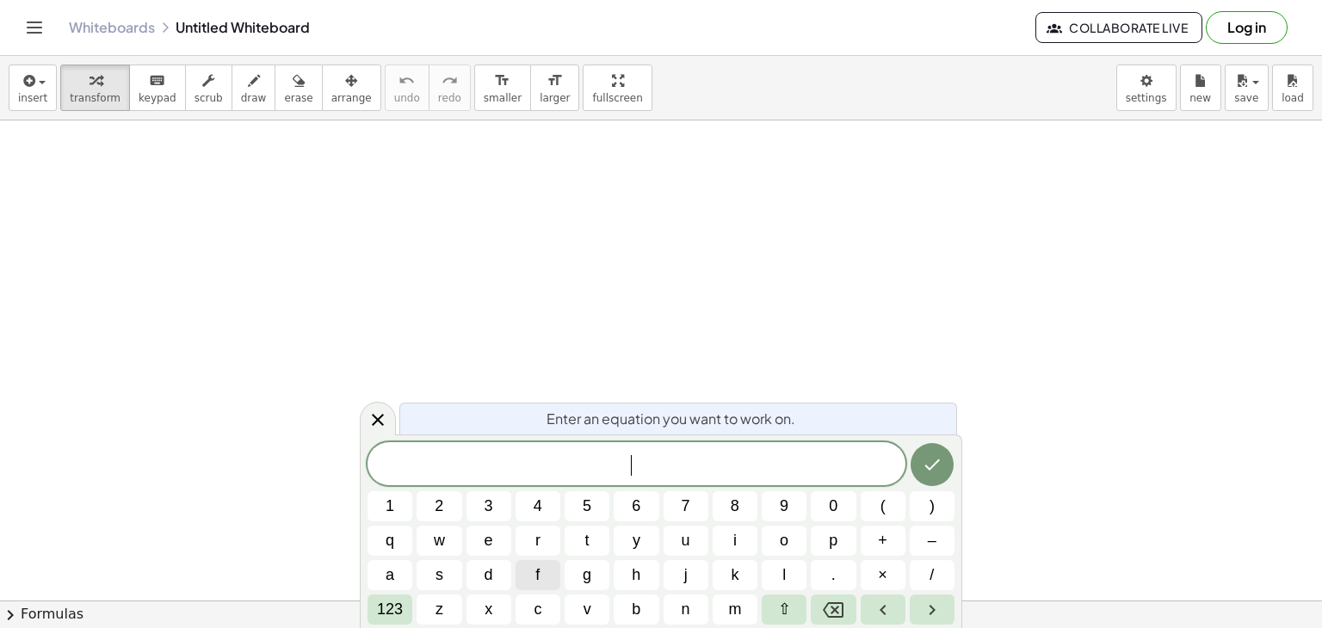
click at [442, 607] on span "z" at bounding box center [439, 609] width 8 height 23
click at [925, 608] on icon "Right arrow" at bounding box center [931, 610] width 21 height 21
click at [403, 608] on button "123" at bounding box center [389, 610] width 45 height 30
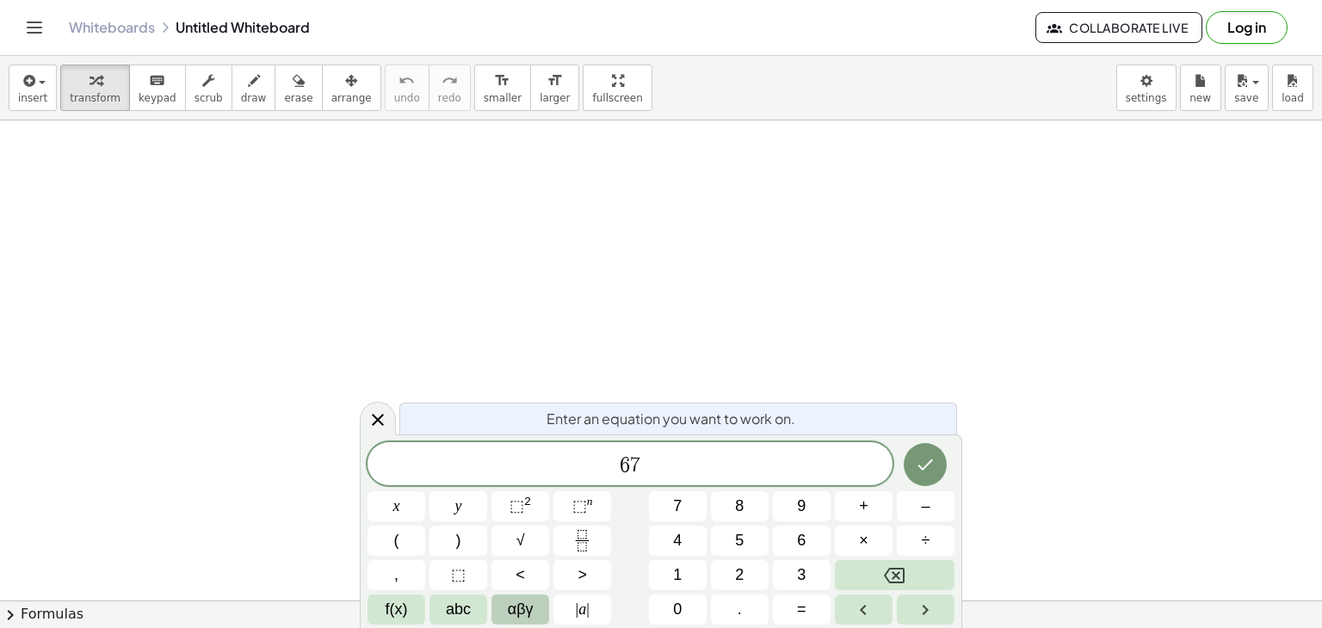
click at [521, 615] on span "αβγ" at bounding box center [521, 609] width 26 height 23
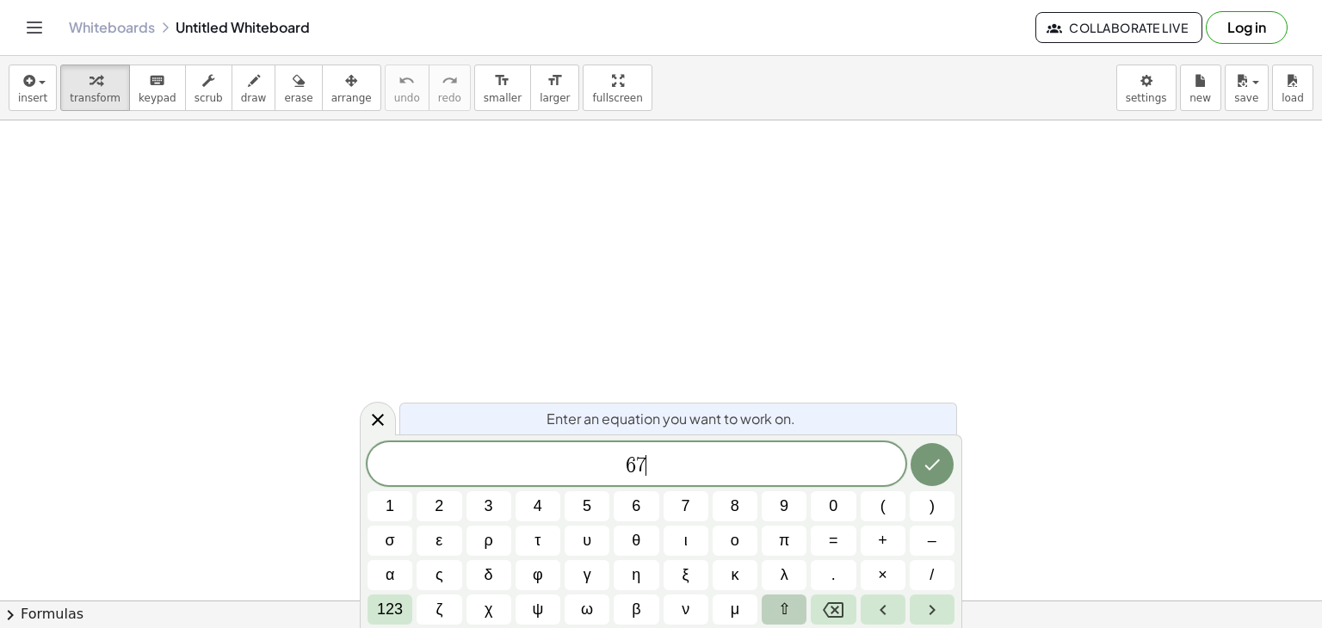
click at [789, 607] on button "⇧" at bounding box center [783, 610] width 45 height 30
click at [946, 464] on button "Done" at bounding box center [931, 464] width 43 height 43
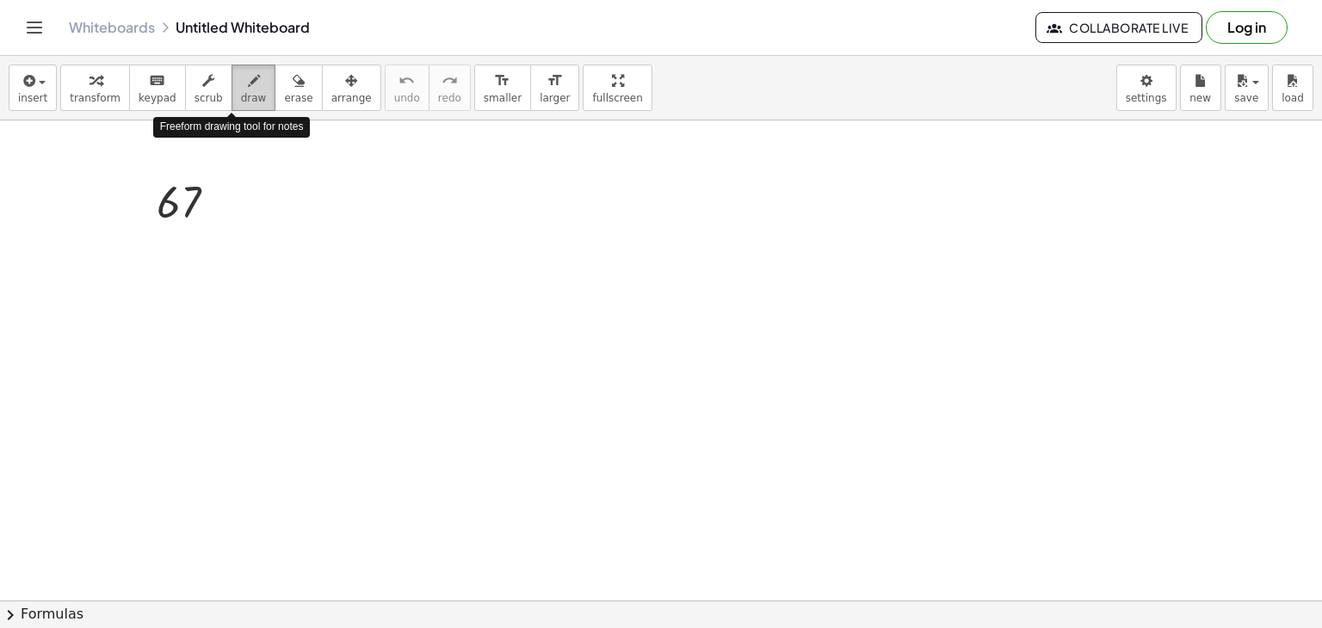
click at [241, 102] on span "draw" at bounding box center [254, 98] width 26 height 12
drag, startPoint x: 368, startPoint y: 154, endPoint x: 373, endPoint y: 183, distance: 29.6
drag, startPoint x: 372, startPoint y: 154, endPoint x: 399, endPoint y: 181, distance: 38.3
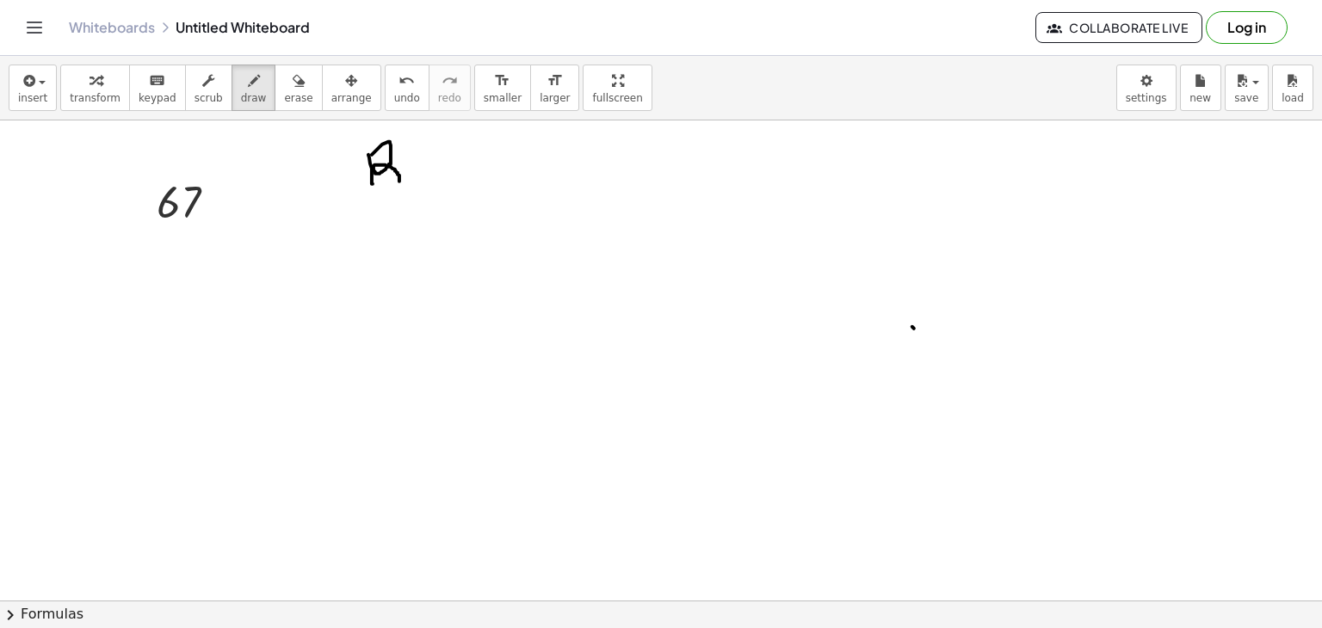
drag, startPoint x: 1295, startPoint y: 612, endPoint x: 914, endPoint y: 328, distance: 475.3
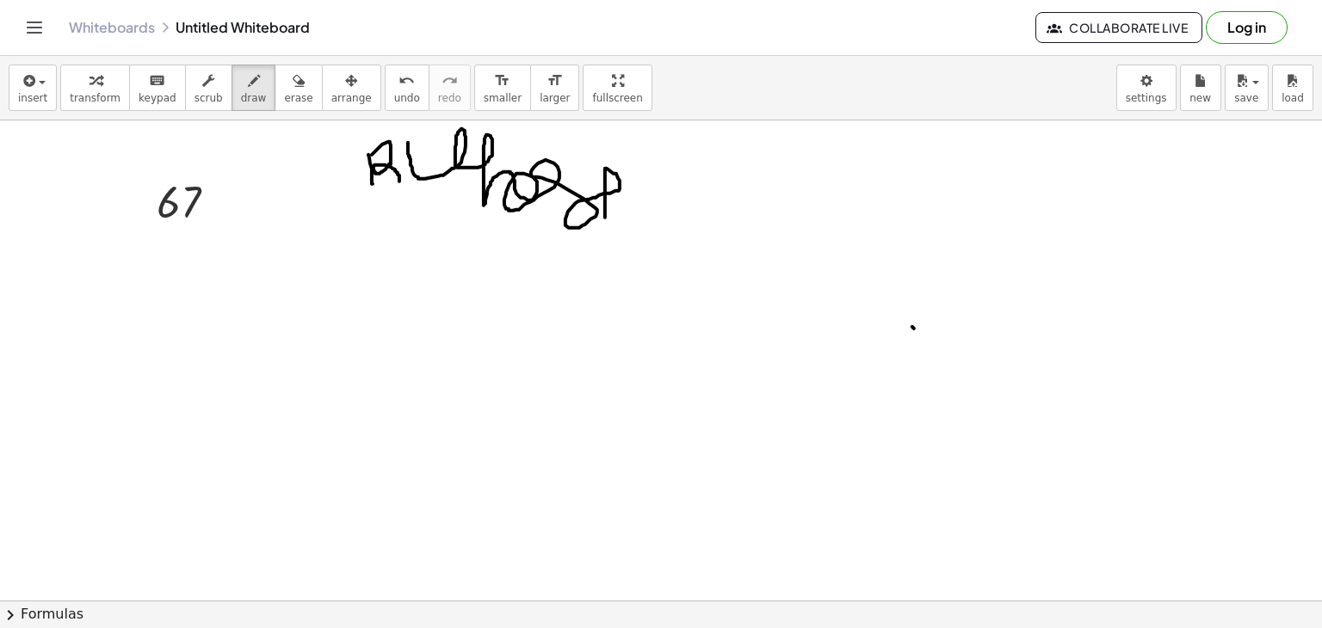
drag, startPoint x: 408, startPoint y: 142, endPoint x: 605, endPoint y: 214, distance: 209.9
drag, startPoint x: 342, startPoint y: 153, endPoint x: 414, endPoint y: 132, distance: 74.6
click at [293, 83] on icon "button" at bounding box center [299, 81] width 12 height 21
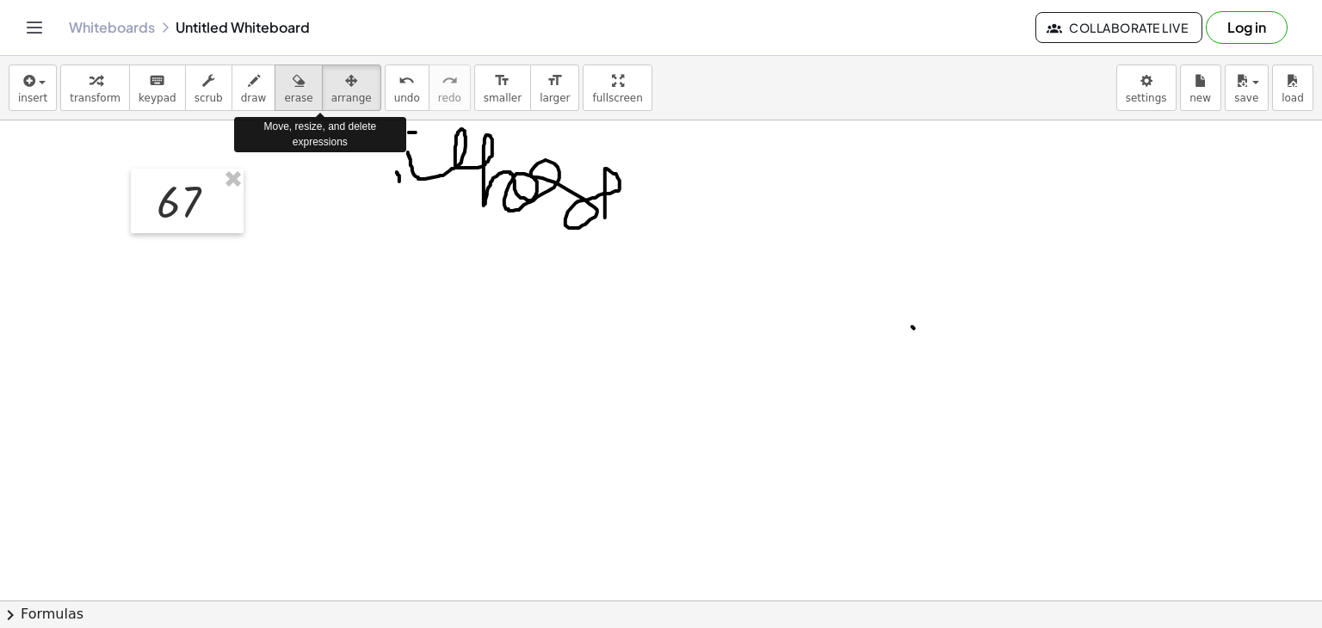
drag, startPoint x: 294, startPoint y: 97, endPoint x: 279, endPoint y: 91, distance: 16.6
click at [279, 91] on div "transform keyboard keypad scrub draw erase arrange" at bounding box center [220, 88] width 320 height 46
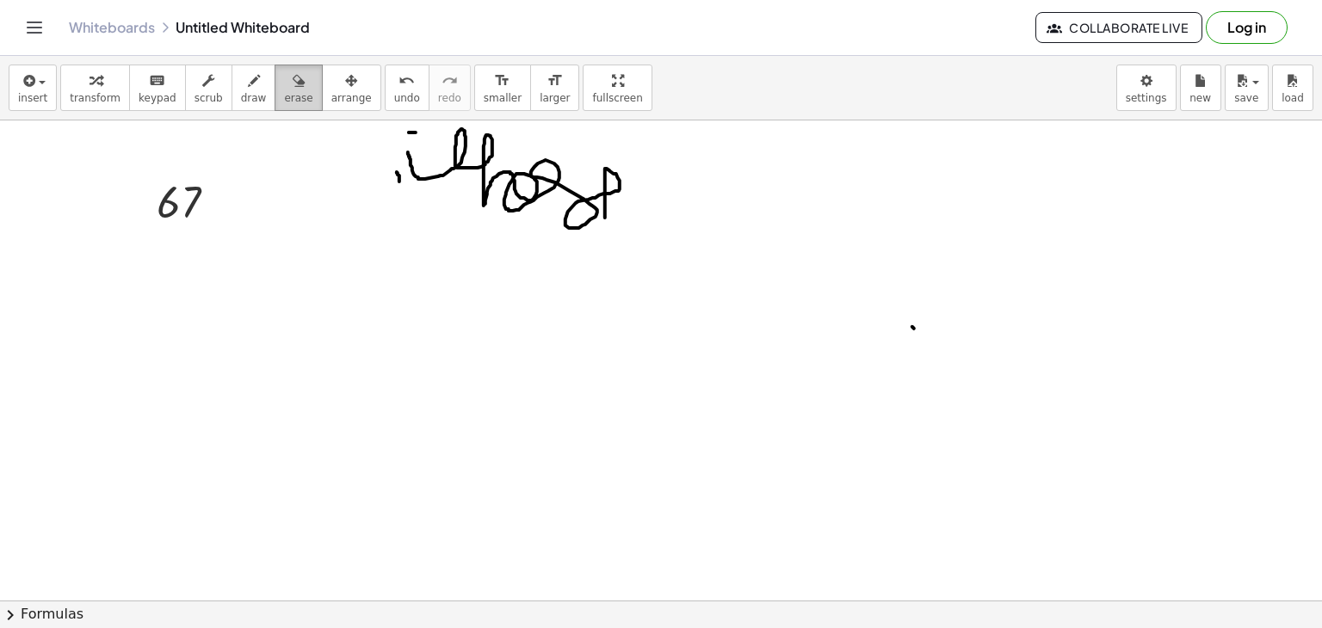
click at [284, 92] on span "erase" at bounding box center [298, 98] width 28 height 12
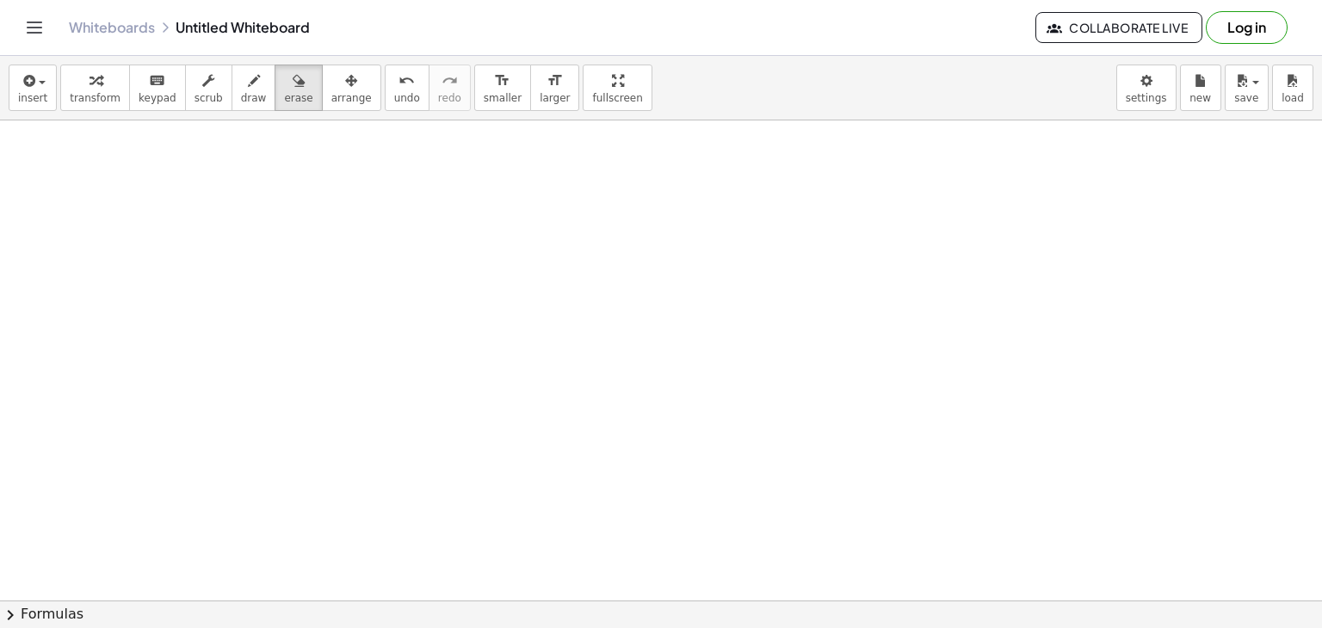
drag, startPoint x: 465, startPoint y: 161, endPoint x: 802, endPoint y: 65, distance: 349.9
click at [802, 65] on div "insert select one: Math Expression Function Text Youtube Video Graphing Geometr…" at bounding box center [661, 342] width 1322 height 572
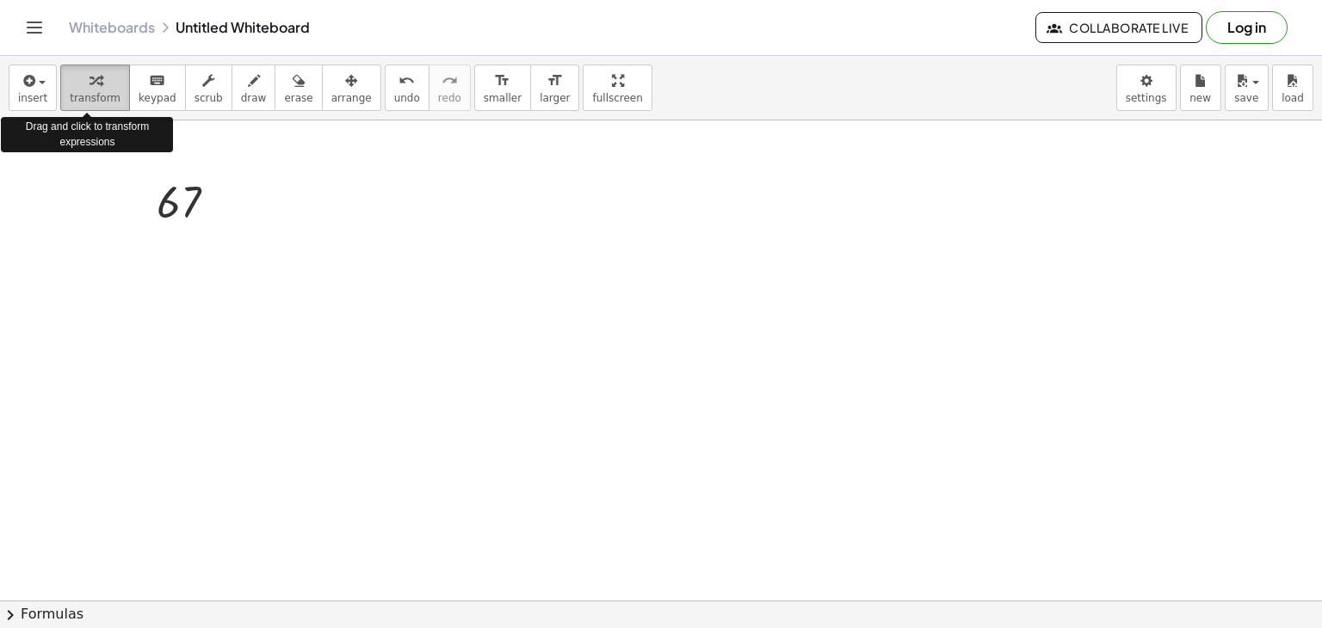
click at [97, 77] on div "button" at bounding box center [95, 80] width 51 height 21
drag, startPoint x: 100, startPoint y: 87, endPoint x: 60, endPoint y: 81, distance: 40.0
click at [60, 81] on button "transform" at bounding box center [95, 88] width 70 height 46
click at [89, 83] on icon "button" at bounding box center [95, 81] width 12 height 21
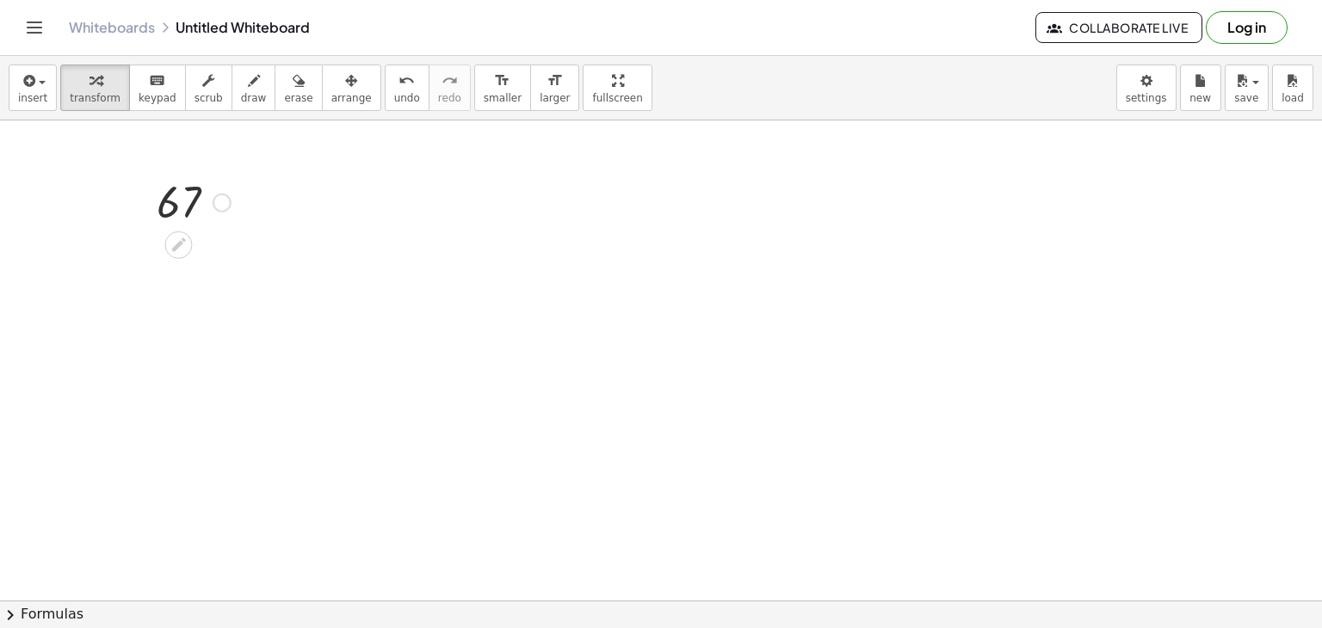
drag, startPoint x: 82, startPoint y: 83, endPoint x: 176, endPoint y: 197, distance: 148.0
click at [176, 197] on div "insert select one: Math Expression Function Text Youtube Video Graphing Geometr…" at bounding box center [661, 342] width 1322 height 572
drag, startPoint x: 176, startPoint y: 197, endPoint x: 222, endPoint y: 194, distance: 46.5
click at [222, 194] on div at bounding box center [193, 201] width 91 height 57
click at [186, 238] on icon at bounding box center [178, 245] width 18 height 18
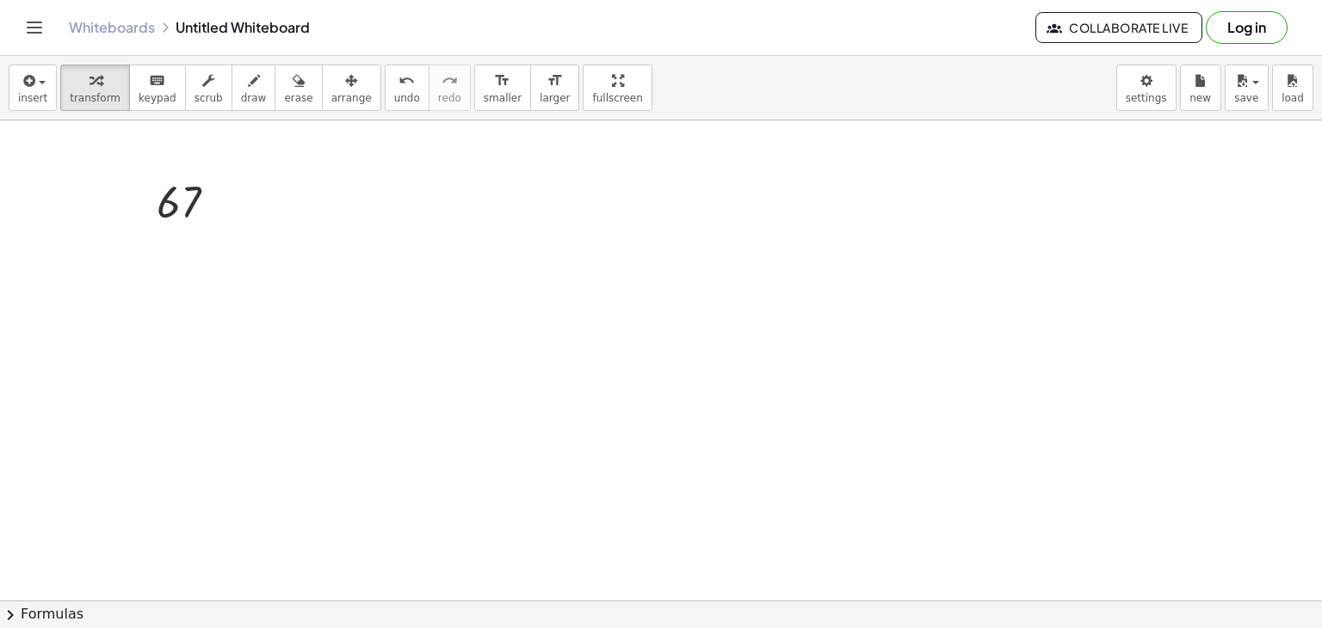
click at [28, 35] on icon "Toggle navigation" at bounding box center [34, 27] width 21 height 21
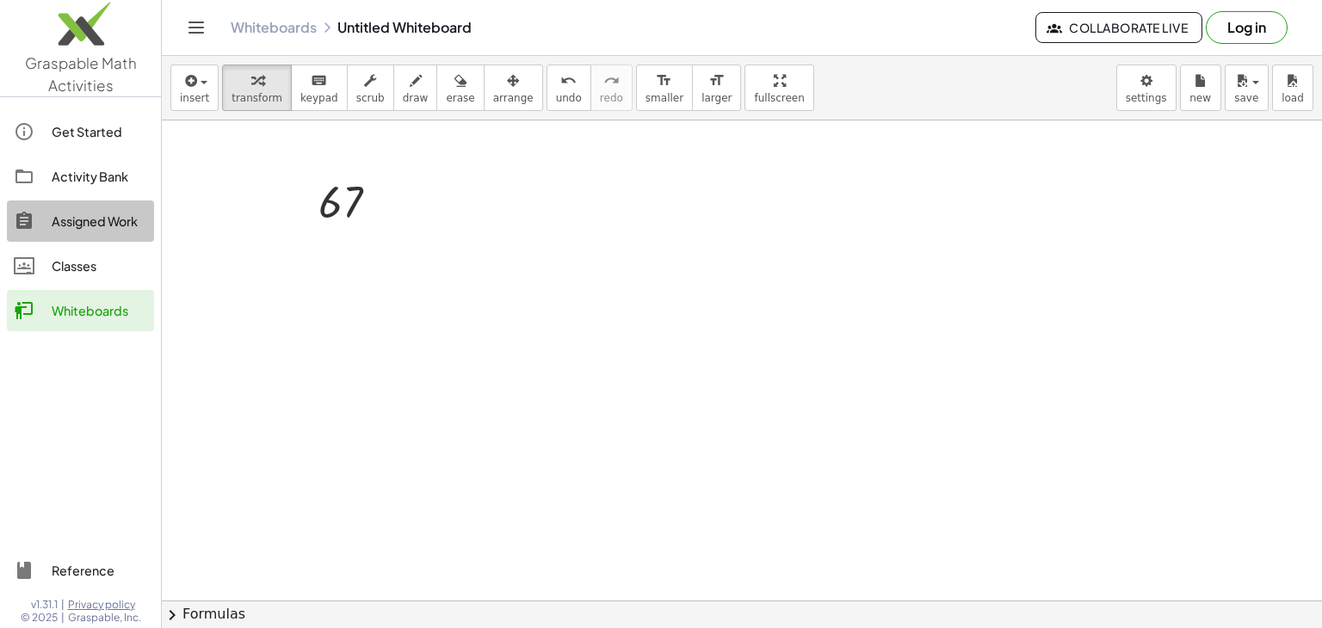
click at [111, 237] on link "Assigned Work" at bounding box center [80, 220] width 147 height 41
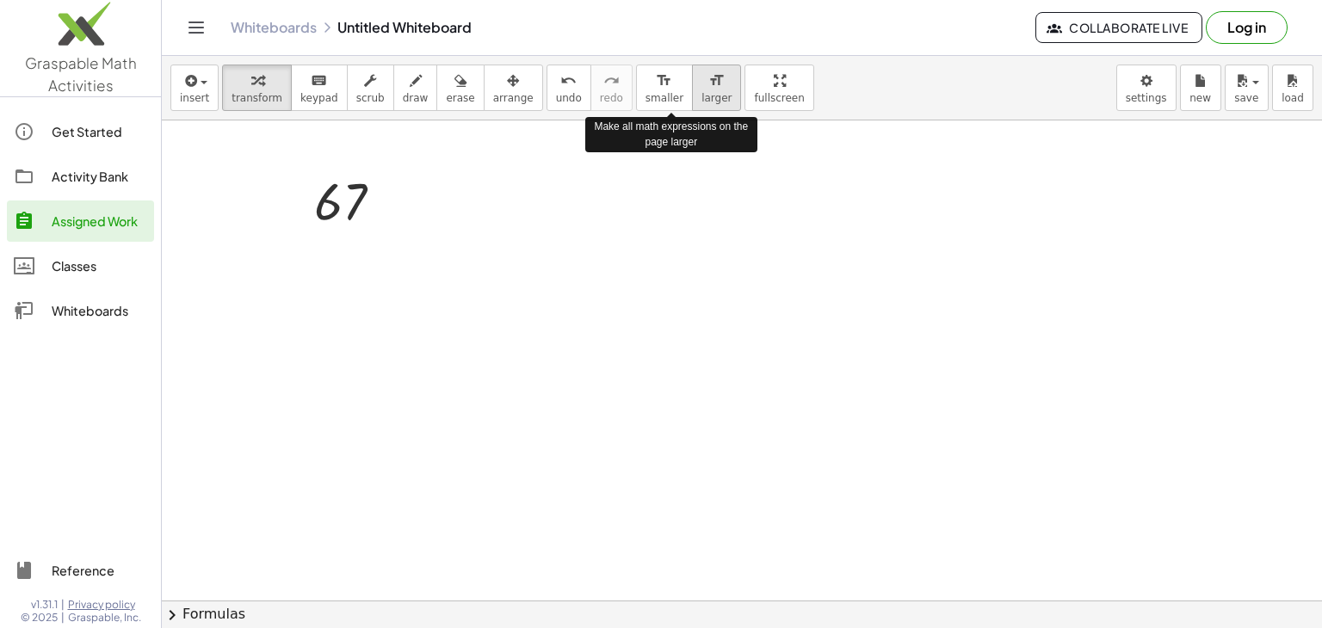
click at [701, 80] on div "format_size" at bounding box center [716, 80] width 30 height 21
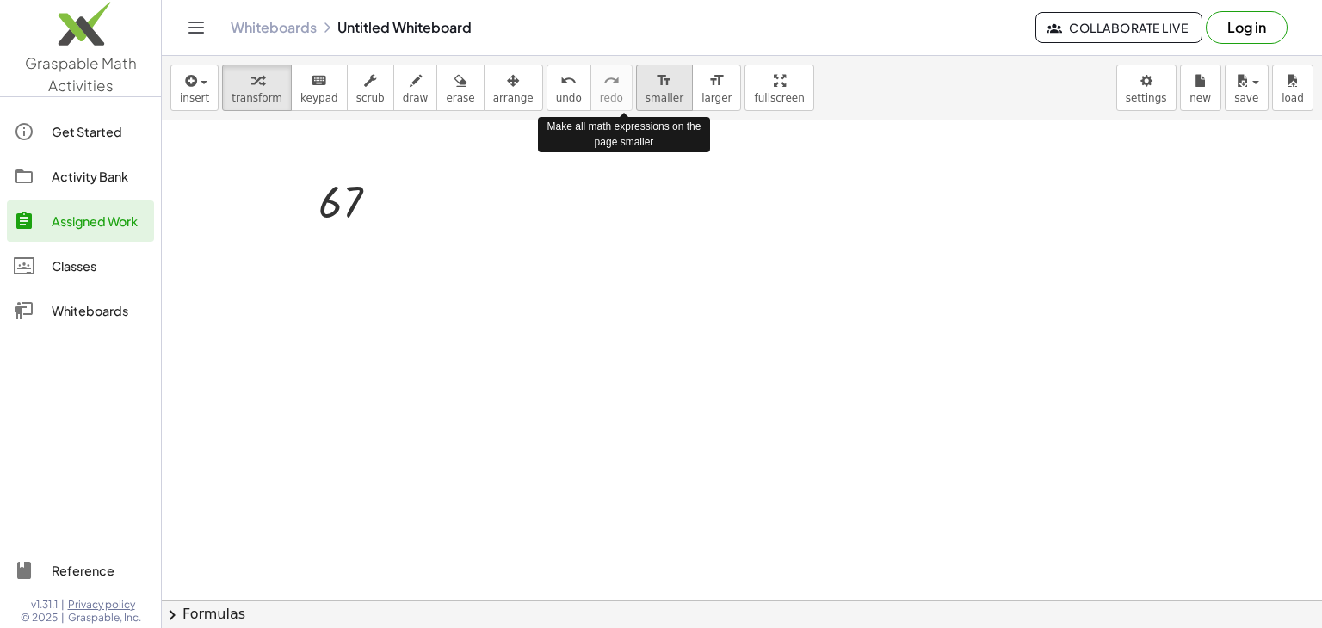
click at [640, 77] on button "format_size smaller" at bounding box center [664, 88] width 57 height 46
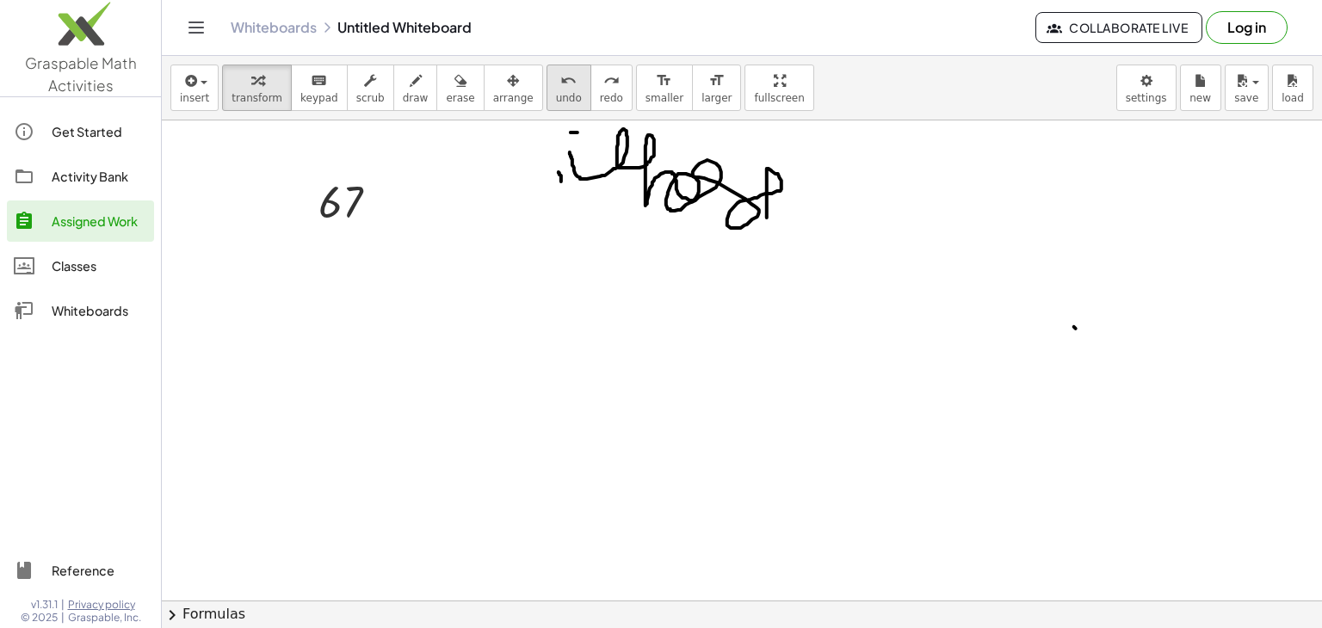
click at [560, 89] on icon "undo" at bounding box center [568, 81] width 16 height 21
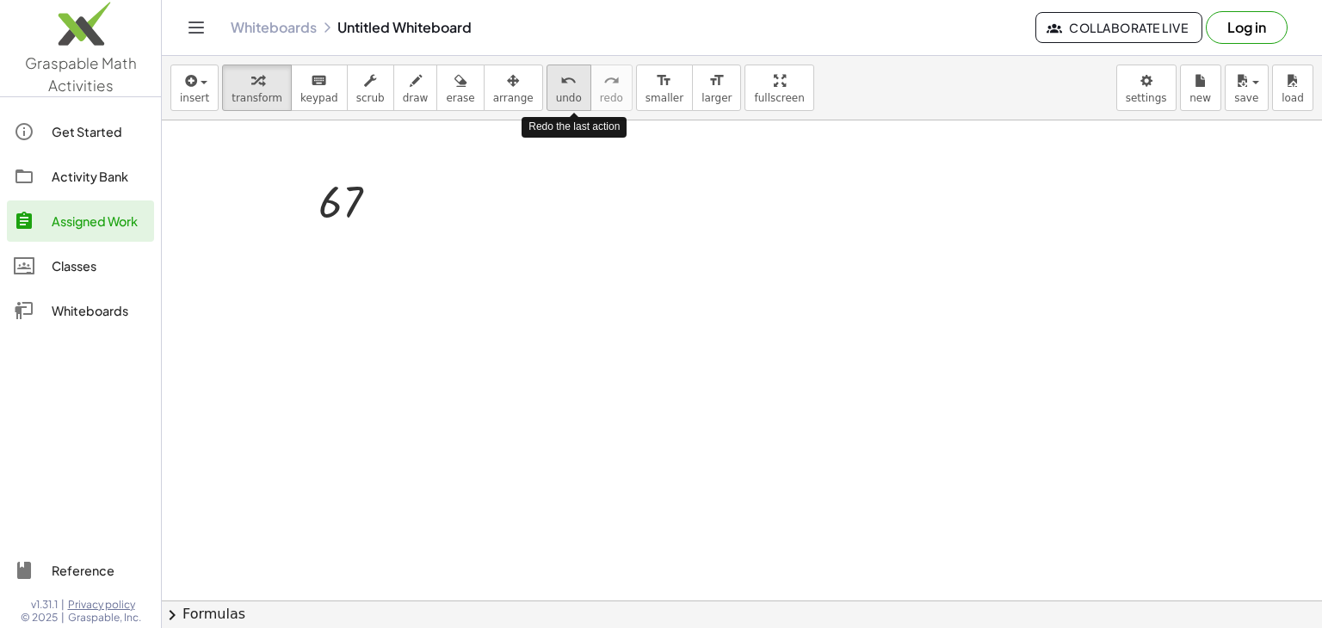
drag, startPoint x: 564, startPoint y: 94, endPoint x: 527, endPoint y: 83, distance: 38.7
click at [546, 83] on div "undo undo redo redo" at bounding box center [589, 88] width 86 height 46
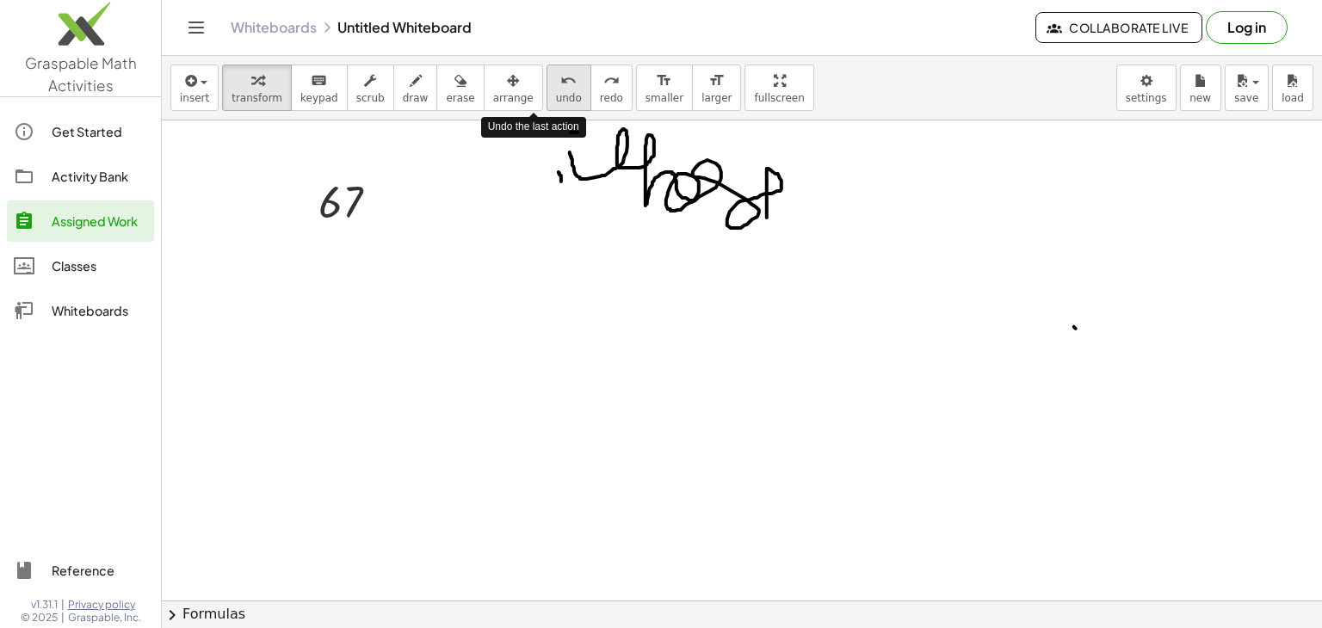
click at [560, 83] on icon "undo" at bounding box center [568, 81] width 16 height 21
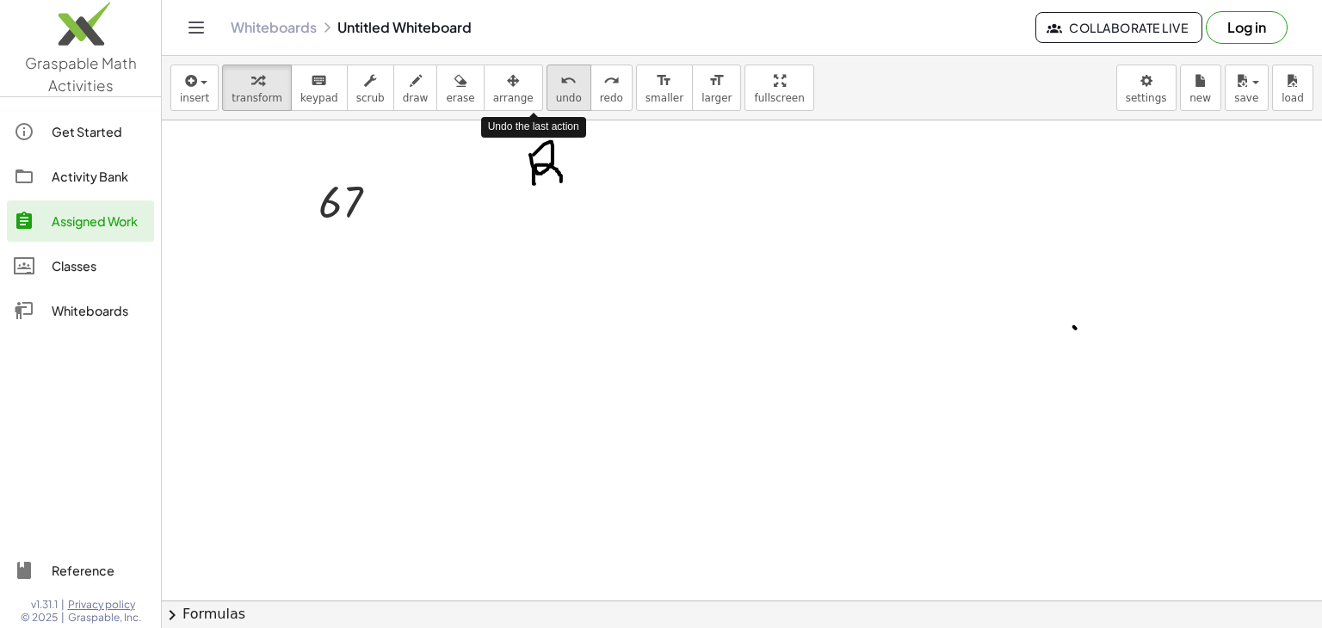
click at [560, 83] on icon "undo" at bounding box center [568, 81] width 16 height 21
drag, startPoint x: 527, startPoint y: 83, endPoint x: 554, endPoint y: 88, distance: 28.0
click at [554, 88] on div "undo undo redo redo" at bounding box center [589, 88] width 86 height 46
drag, startPoint x: 547, startPoint y: 85, endPoint x: 592, endPoint y: 96, distance: 46.1
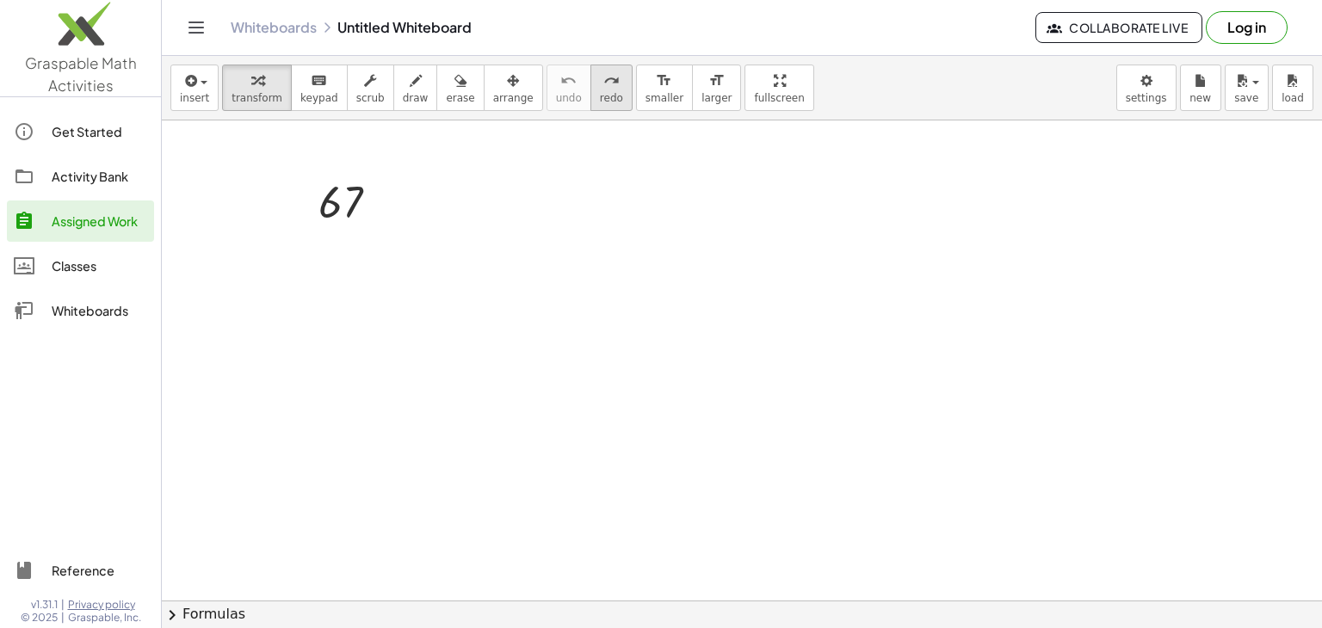
click at [592, 96] on div "undo undo redo redo" at bounding box center [589, 88] width 86 height 46
click at [592, 96] on button "redo redo" at bounding box center [611, 88] width 42 height 46
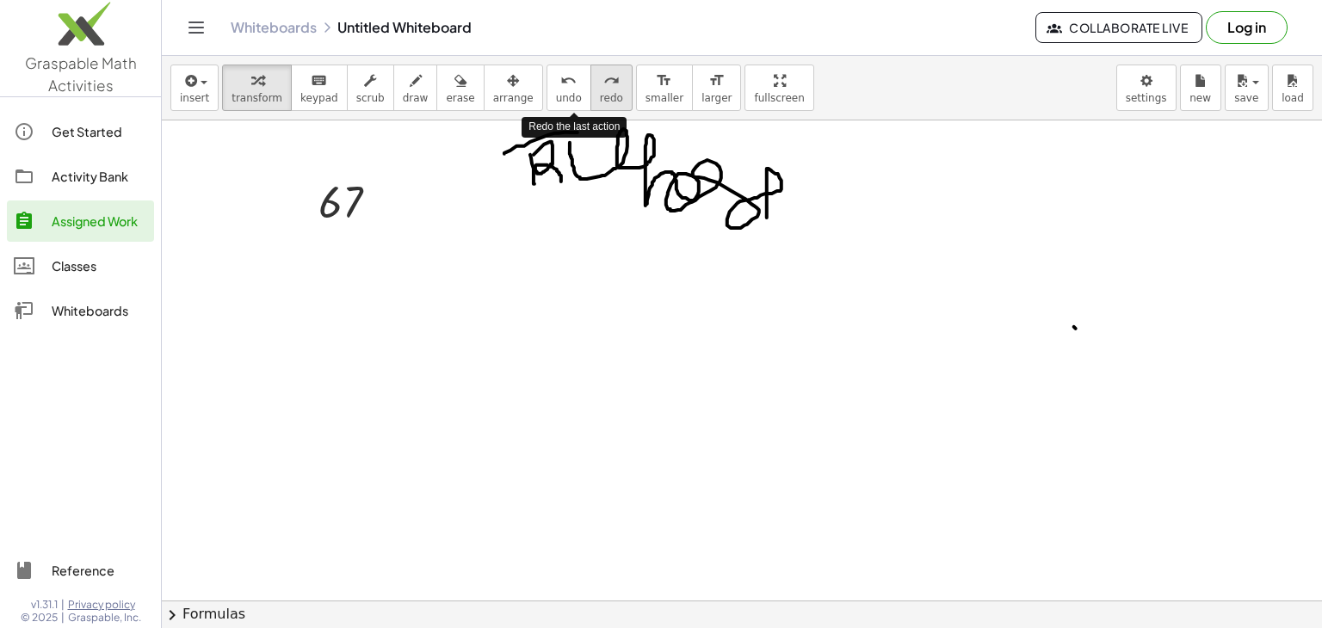
click at [592, 96] on button "redo redo" at bounding box center [611, 88] width 42 height 46
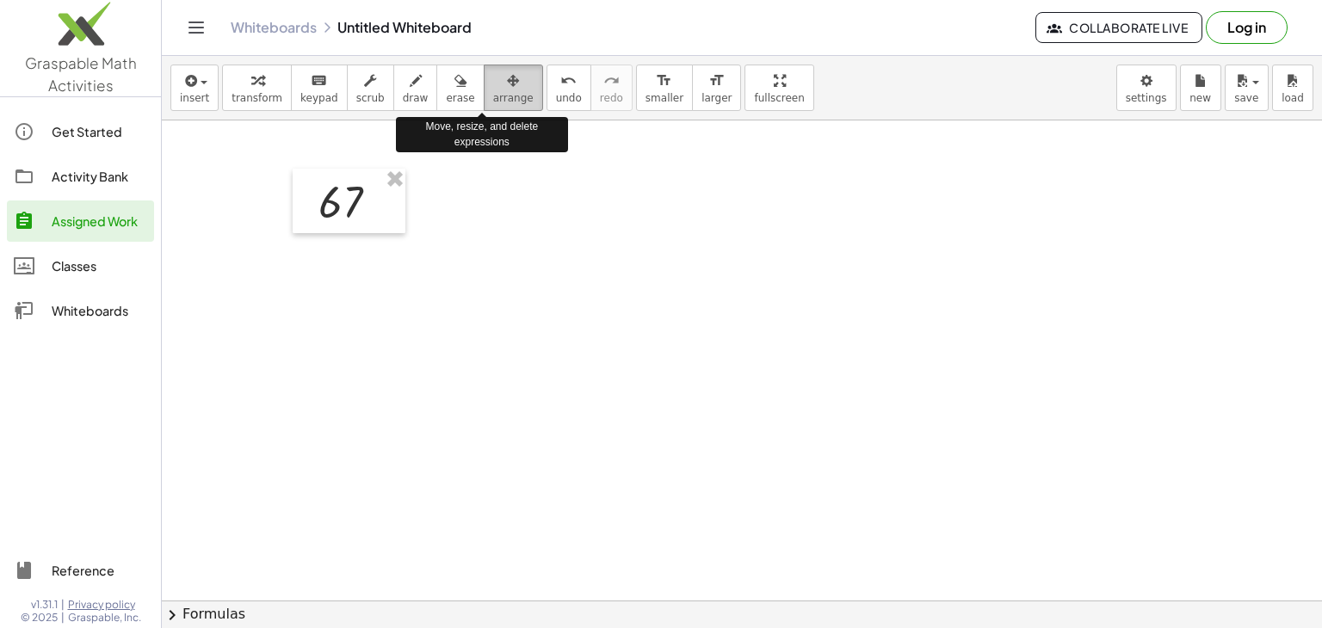
click at [493, 78] on div "button" at bounding box center [513, 80] width 40 height 21
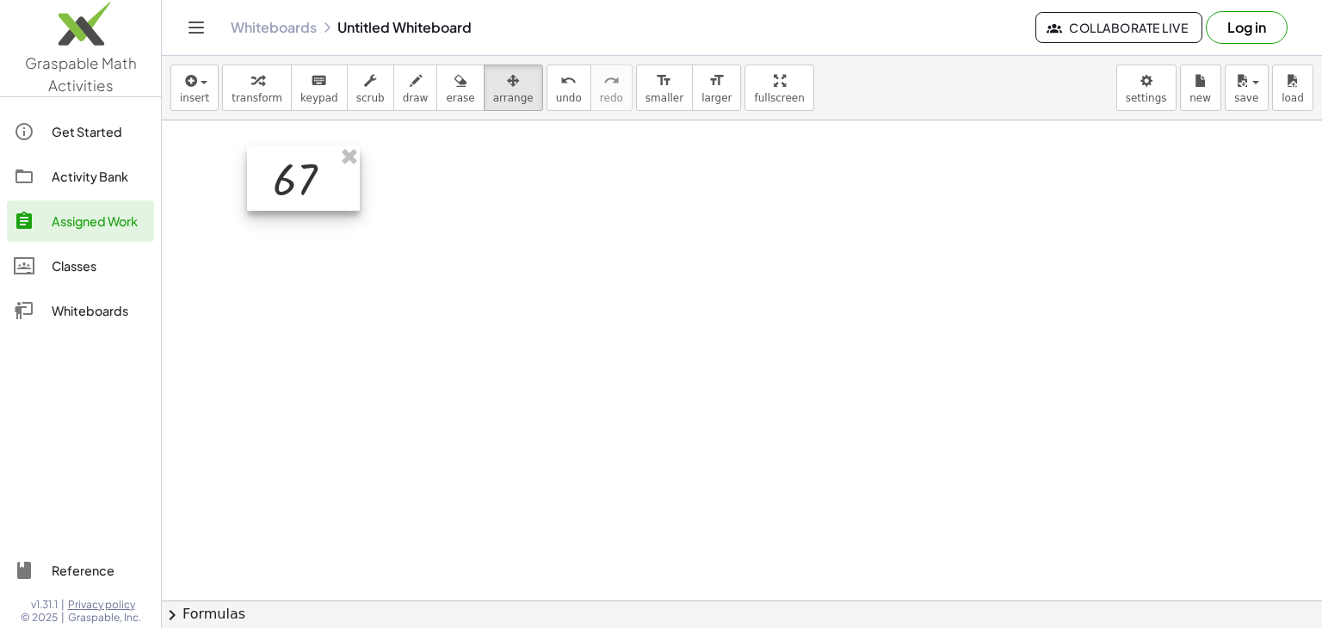
drag, startPoint x: 360, startPoint y: 175, endPoint x: 311, endPoint y: 151, distance: 53.5
click at [311, 151] on div at bounding box center [303, 178] width 113 height 65
click at [348, 168] on div at bounding box center [300, 177] width 113 height 65
click at [1169, 84] on body "Graspable Math Activities Get Started Activity Bank Assigned Work Classes White…" at bounding box center [661, 314] width 1322 height 628
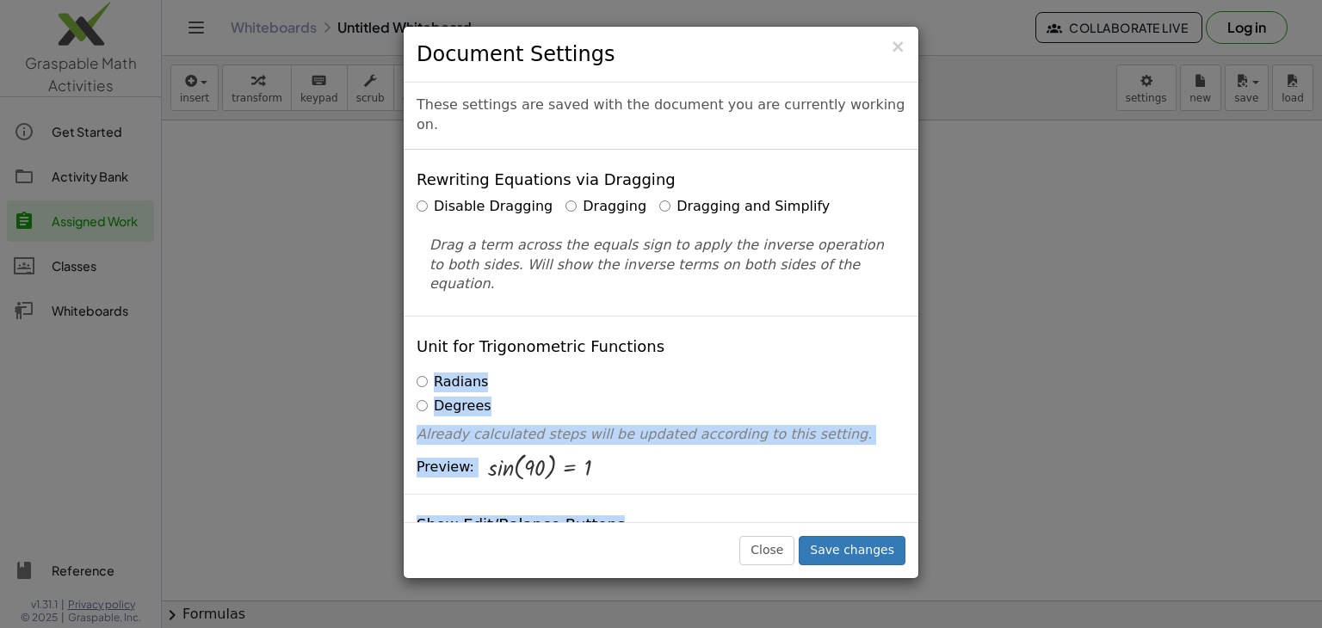
drag, startPoint x: 1169, startPoint y: 84, endPoint x: 702, endPoint y: 293, distance: 511.8
click at [702, 293] on body "Graspable Math Activities Get Started Activity Bank Assigned Work Classes White…" at bounding box center [661, 314] width 1322 height 628
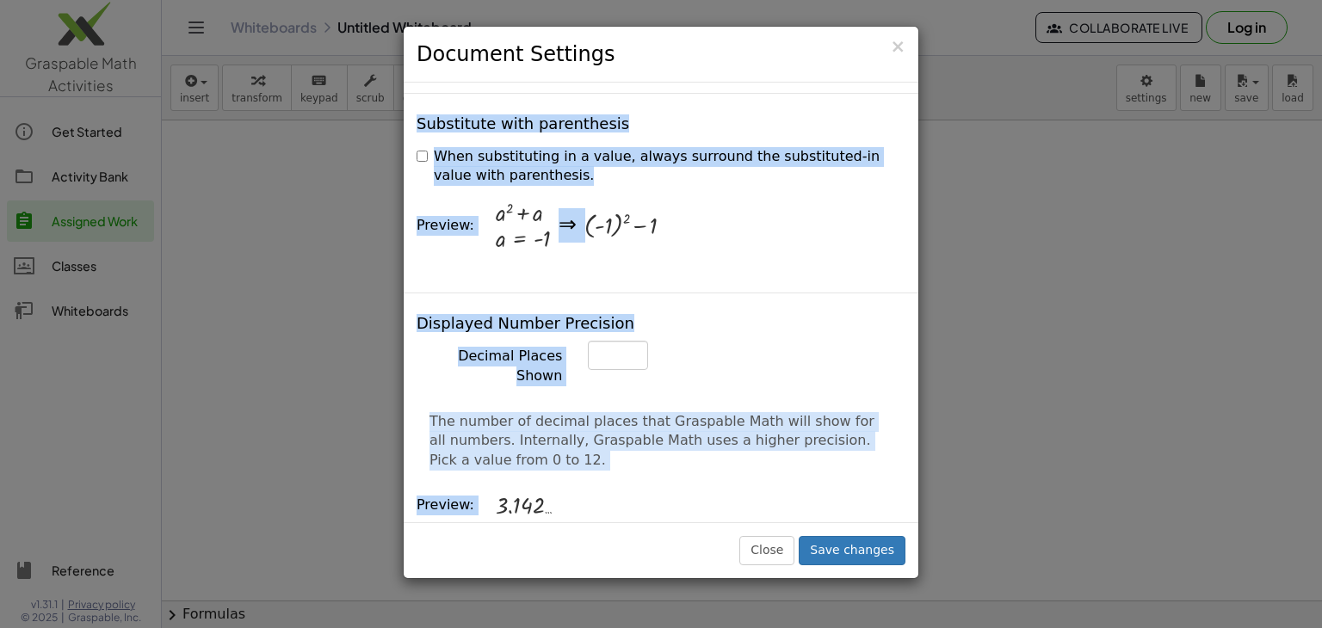
scroll to position [530, 0]
click at [759, 411] on p "The number of decimal places that Graspable Math will show for all numbers. Int…" at bounding box center [660, 440] width 463 height 59
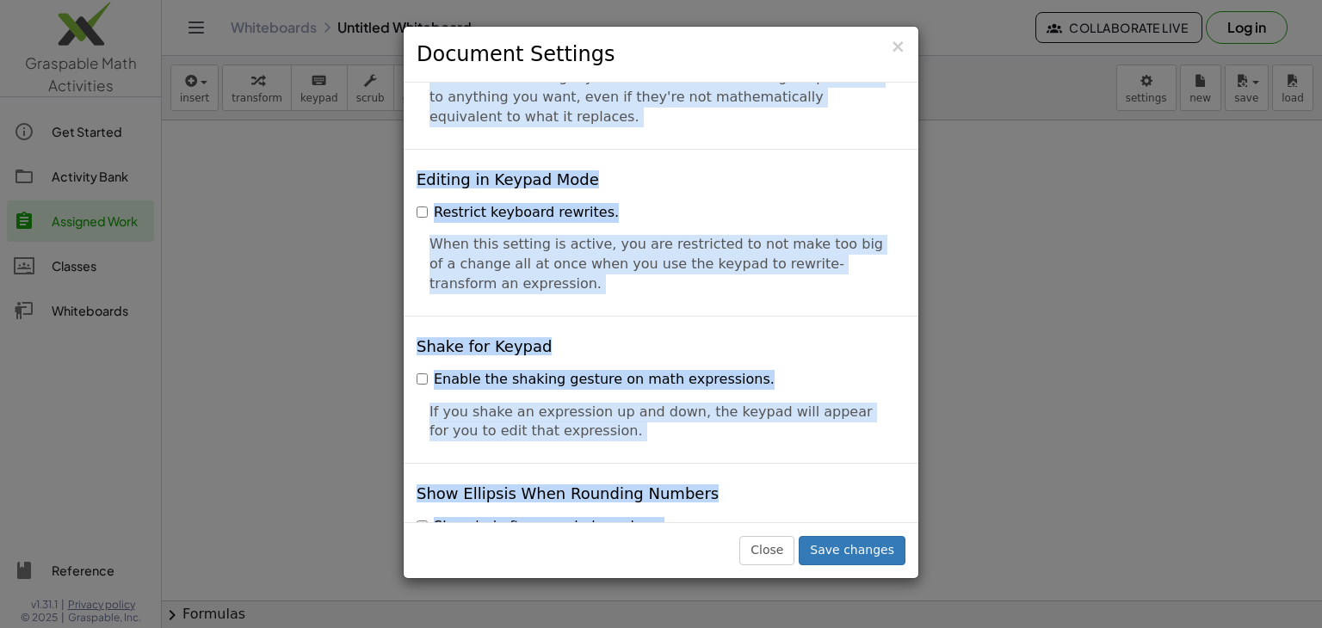
scroll to position [4147, 0]
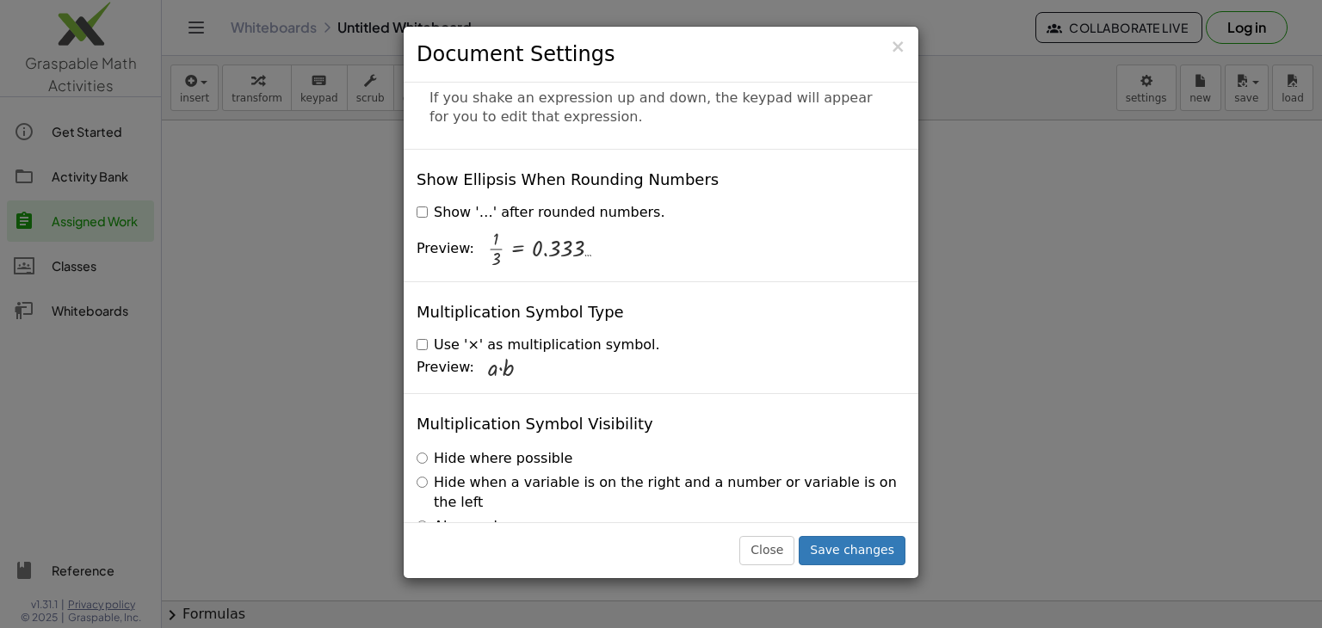
click at [946, 440] on div "× Document Settings These settings are saved with the document you are currentl…" at bounding box center [661, 314] width 1322 height 628
